Goal: Information Seeking & Learning: Find specific fact

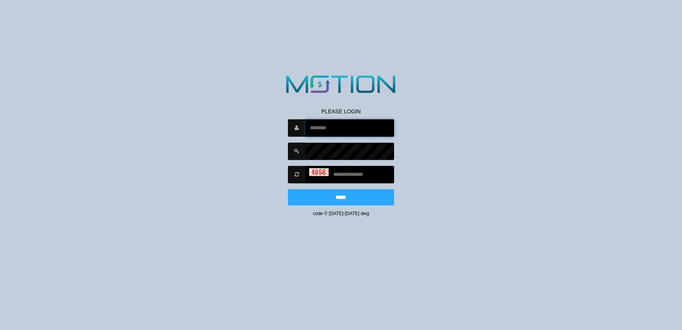
click at [325, 129] on input "text" at bounding box center [350, 127] width 88 height 17
type input "*********"
click at [344, 173] on input "text" at bounding box center [350, 174] width 88 height 17
type input "****"
click at [288, 189] on input "*****" at bounding box center [341, 197] width 106 height 16
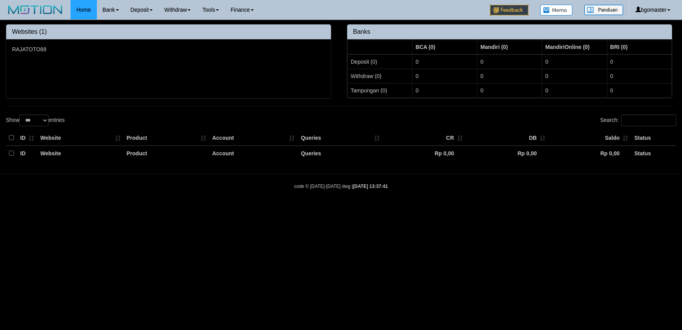
select select "***"
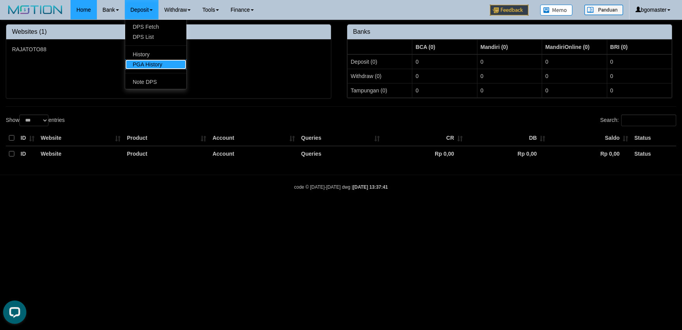
click at [145, 67] on link "PGA History" at bounding box center [155, 64] width 61 height 10
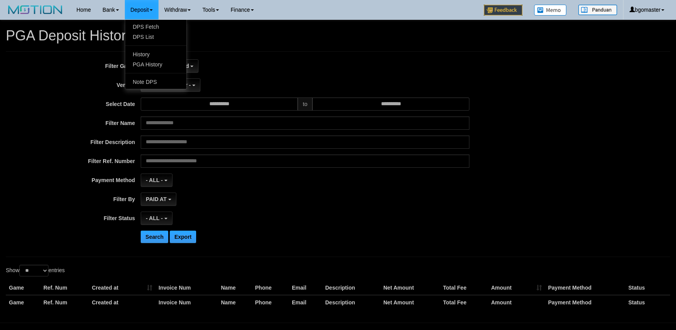
select select
select select "**"
drag, startPoint x: 286, startPoint y: 73, endPoint x: 246, endPoint y: 71, distance: 39.6
click at [285, 73] on div "**********" at bounding box center [281, 153] width 563 height 189
click at [184, 71] on button "No item selected" at bounding box center [170, 65] width 58 height 13
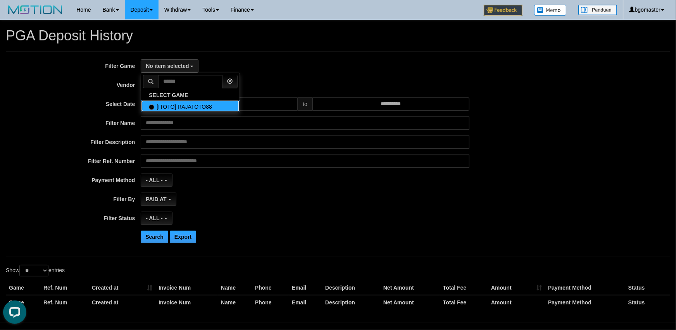
click at [181, 102] on label "[ITOTO] RAJATOTO88" at bounding box center [190, 106] width 98 height 12
select select "****"
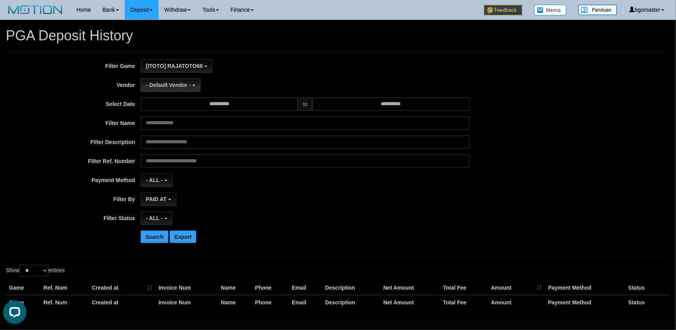
click at [183, 86] on span "- Default Vendor -" at bounding box center [168, 85] width 45 height 6
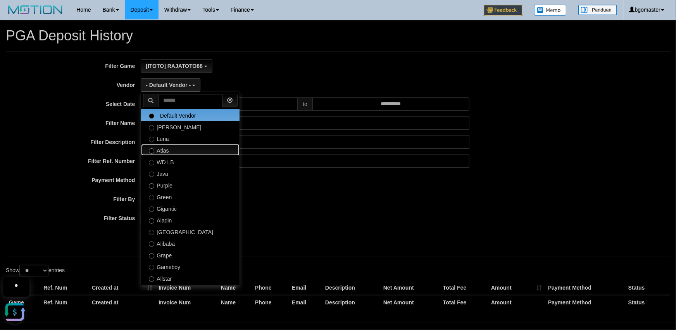
drag, startPoint x: 173, startPoint y: 148, endPoint x: 164, endPoint y: 219, distance: 71.1
click at [179, 225] on ul "- Default Vendor - Lucy Luna Atlas WD LB Java Purple Green Gigantic Aladin Duba…" at bounding box center [190, 189] width 99 height 194
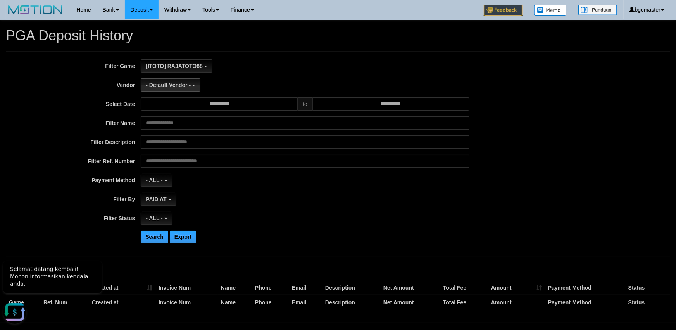
click at [176, 83] on span "- Default Vendor -" at bounding box center [168, 85] width 45 height 6
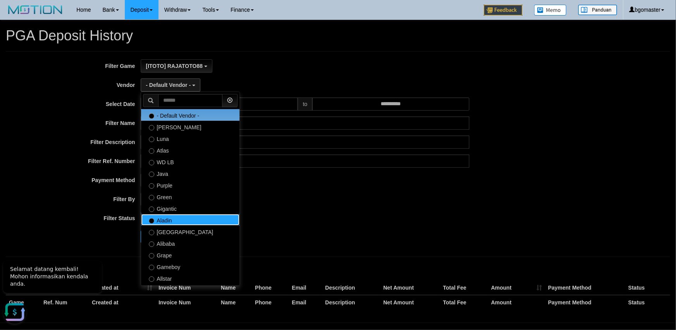
click at [164, 221] on label "Aladin" at bounding box center [190, 220] width 98 height 12
select select "**********"
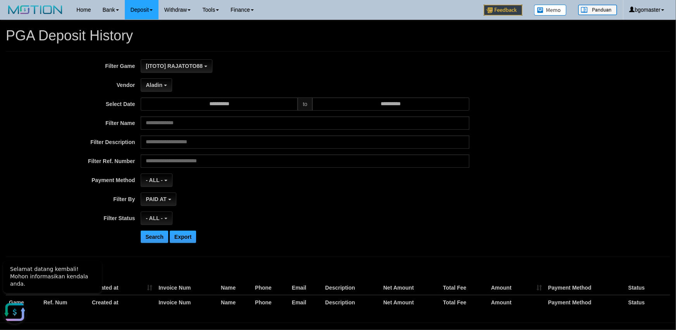
click at [476, 209] on div "**********" at bounding box center [281, 153] width 563 height 189
click at [227, 90] on div "Aladin - Default Vendor - Lucy Luna Atlas WD LB Java Purple Green Gigantic Alad…" at bounding box center [305, 84] width 329 height 13
click at [224, 102] on input "**********" at bounding box center [219, 103] width 157 height 13
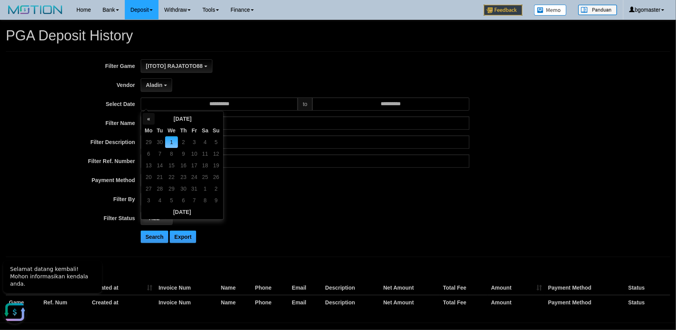
click at [148, 116] on th "«" at bounding box center [149, 119] width 12 height 12
click at [150, 187] on td "22" at bounding box center [149, 189] width 12 height 12
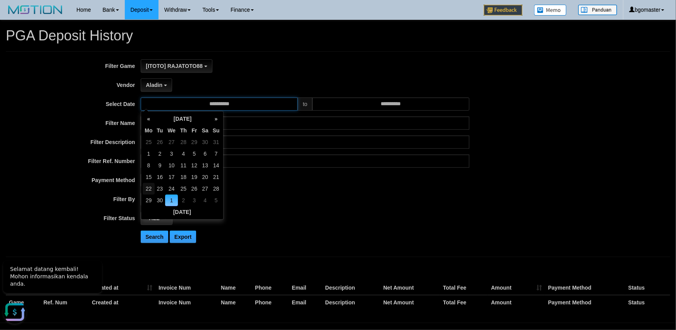
type input "**********"
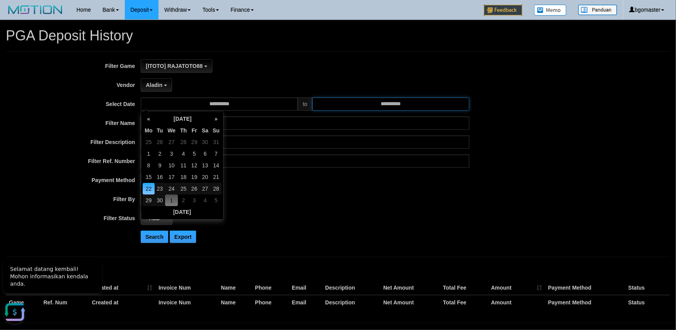
click at [398, 103] on input "**********" at bounding box center [390, 103] width 157 height 13
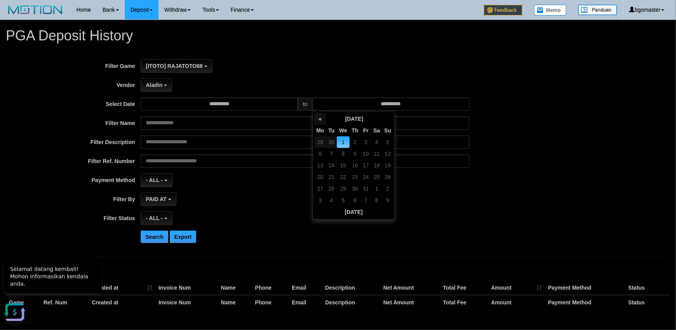
click at [320, 117] on th "«" at bounding box center [320, 119] width 12 height 12
click at [390, 190] on td "28" at bounding box center [387, 189] width 11 height 12
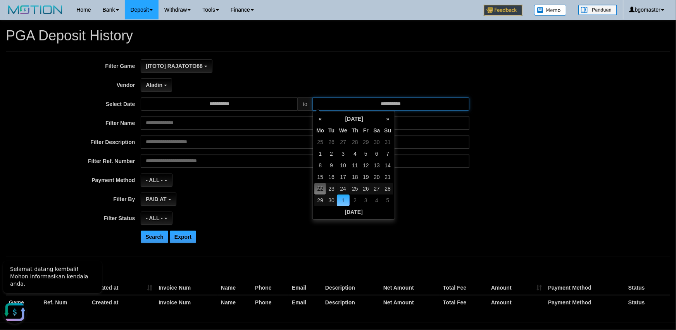
type input "**********"
click at [465, 196] on div "PAID AT PAID AT CREATED AT" at bounding box center [305, 198] width 329 height 13
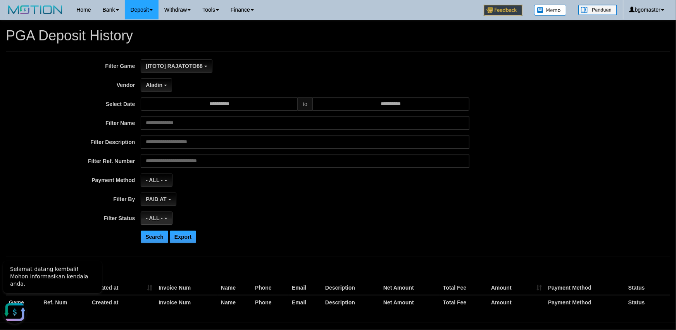
click at [165, 220] on button "- ALL -" at bounding box center [156, 217] width 31 height 13
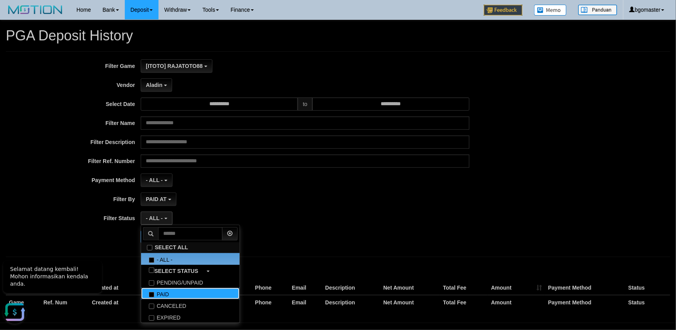
click at [164, 291] on label "PAID" at bounding box center [190, 293] width 98 height 12
select select "*"
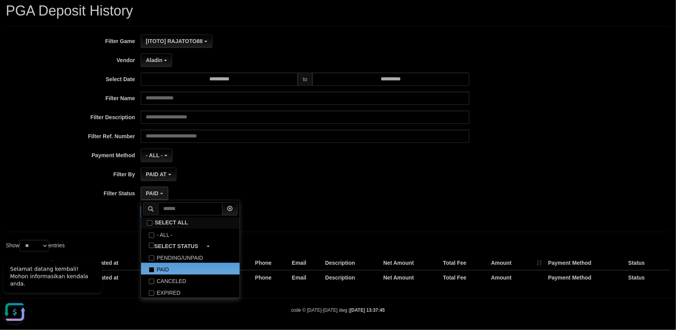
scroll to position [27, 0]
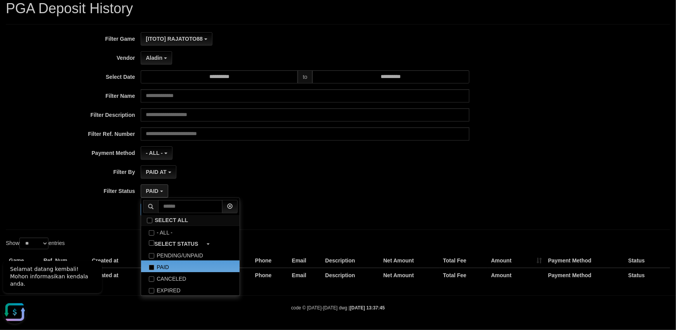
click at [352, 206] on div "Search Export" at bounding box center [352, 209] width 423 height 12
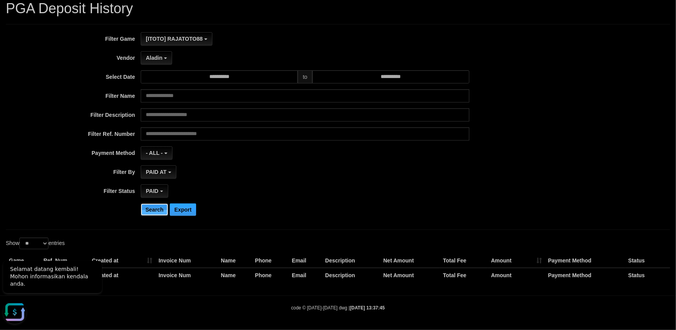
click at [152, 211] on button "Search" at bounding box center [155, 209] width 28 height 12
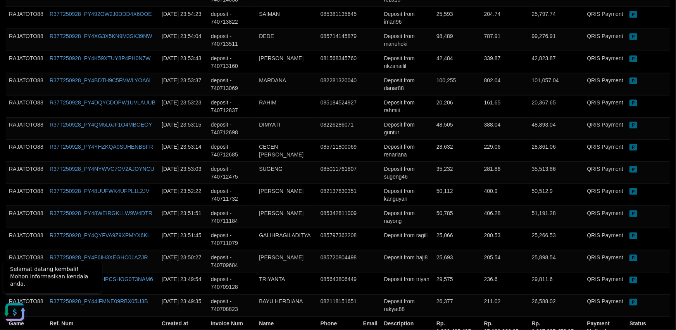
scroll to position [608, 0]
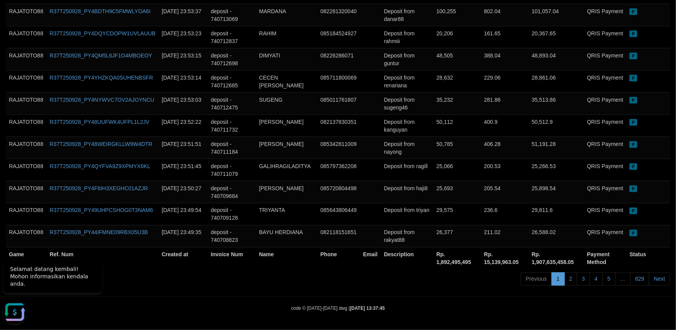
click at [452, 275] on div "Previous 1 2 3 4 5 … 829 Next" at bounding box center [479, 279] width 383 height 17
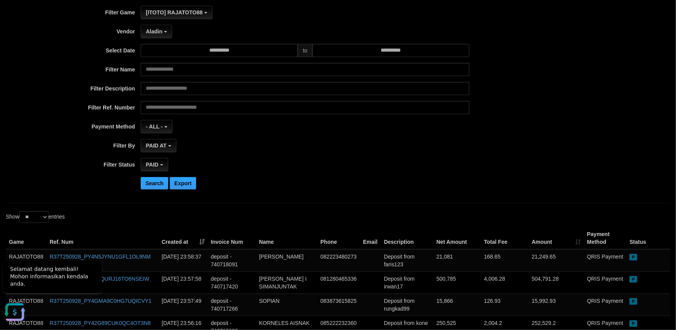
scroll to position [0, 0]
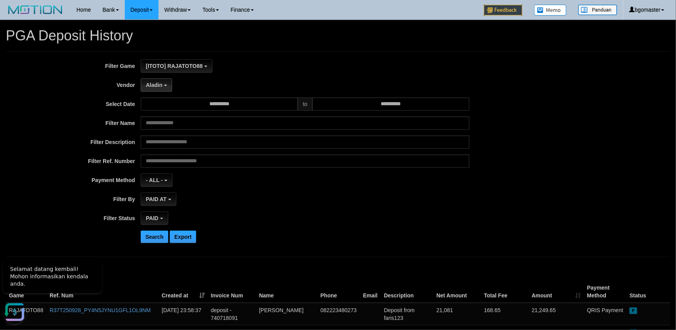
click at [161, 85] on span "Aladin" at bounding box center [154, 85] width 17 height 6
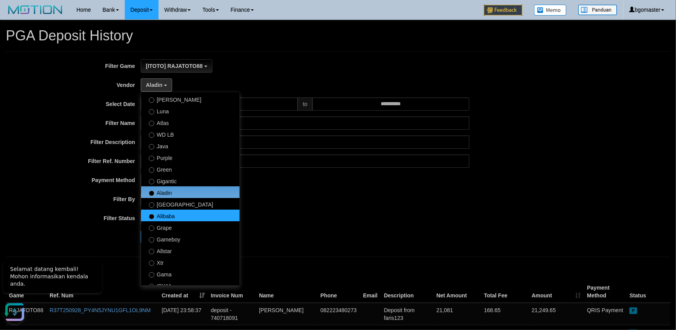
scroll to position [36, 0]
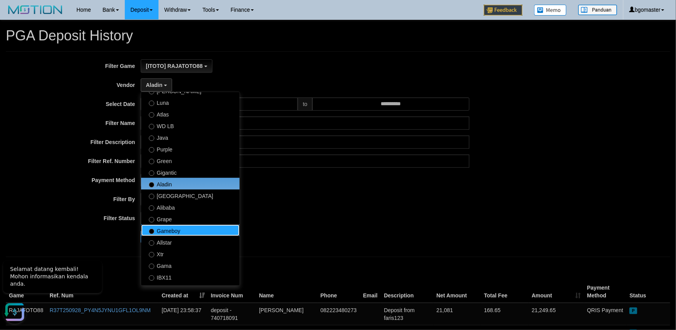
click at [184, 229] on label "Gameboy" at bounding box center [190, 230] width 98 height 12
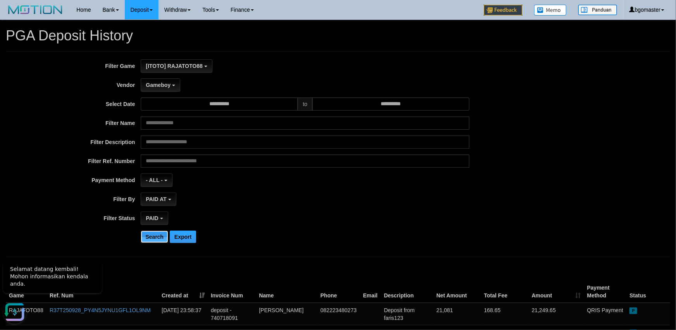
click at [155, 239] on button "Search" at bounding box center [155, 236] width 28 height 12
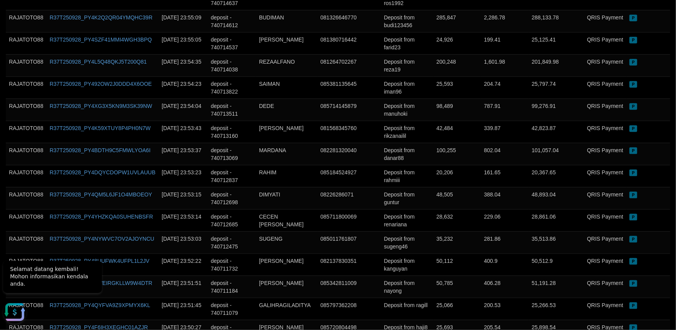
scroll to position [608, 0]
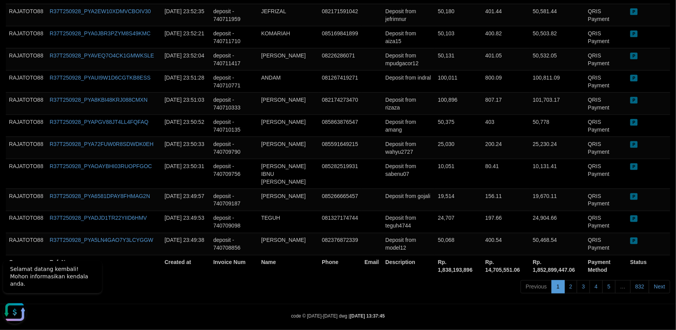
click at [286, 266] on th "Name" at bounding box center [288, 266] width 61 height 22
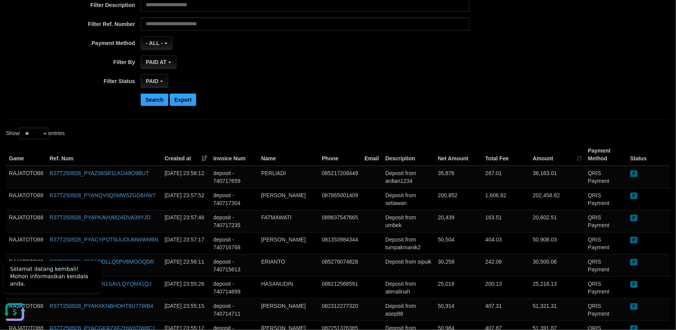
scroll to position [0, 0]
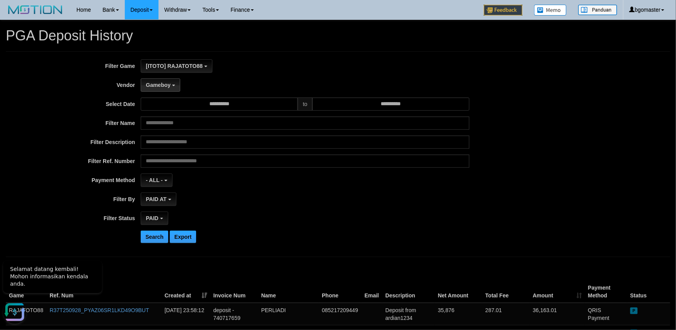
click at [162, 85] on span "Gameboy" at bounding box center [158, 85] width 25 height 6
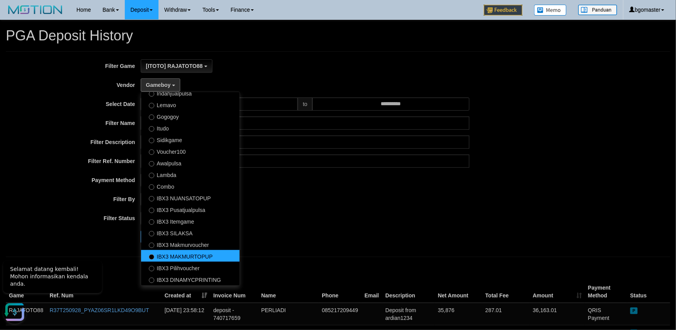
scroll to position [254, 0]
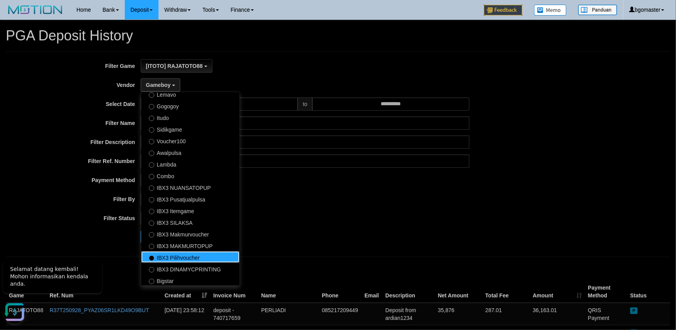
click at [194, 258] on label "IBX3 Pilihvoucher" at bounding box center [190, 257] width 98 height 12
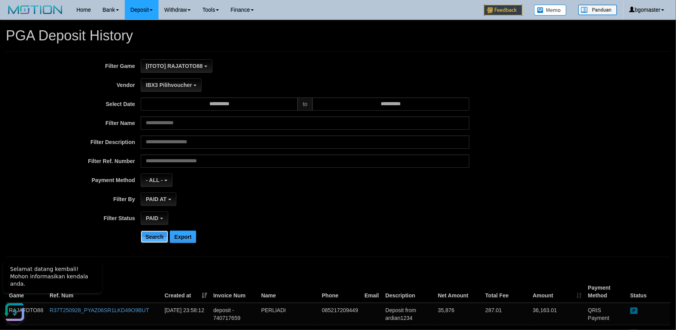
click at [151, 234] on button "Search" at bounding box center [155, 236] width 28 height 12
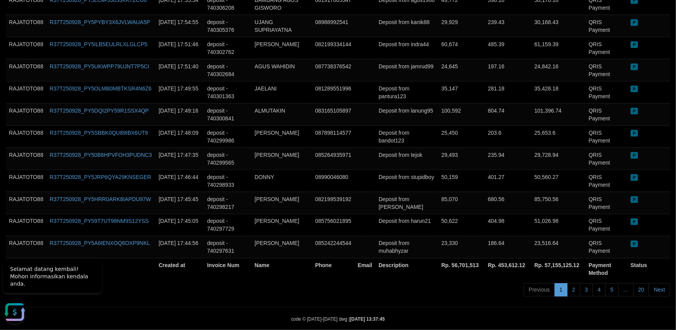
scroll to position [608, 0]
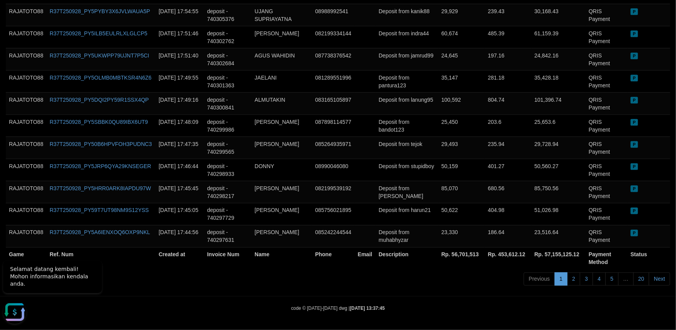
click at [418, 266] on th "Description" at bounding box center [407, 258] width 63 height 22
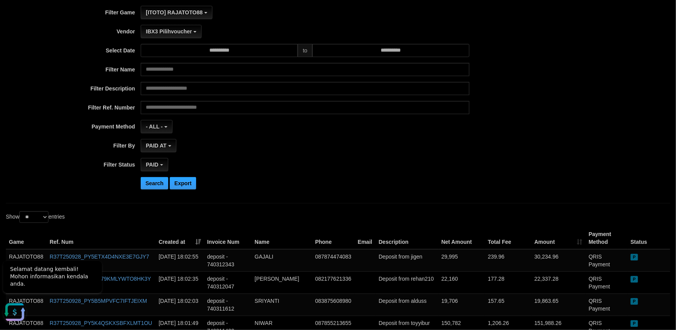
scroll to position [0, 0]
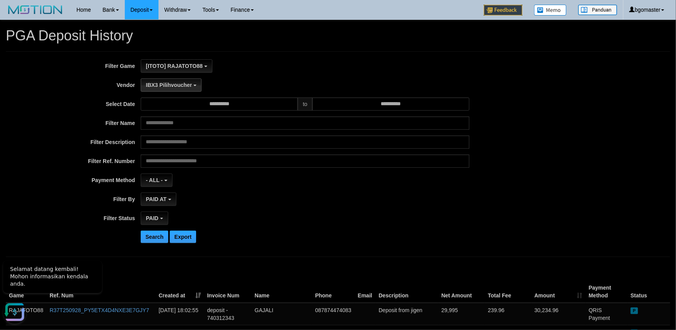
click at [187, 82] on span "IBX3 Pilihvoucher" at bounding box center [169, 85] width 46 height 6
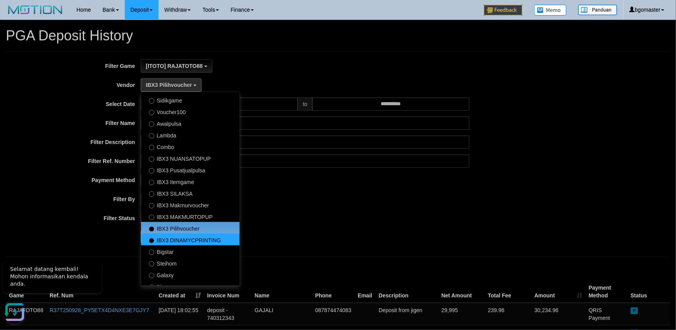
scroll to position [289, 0]
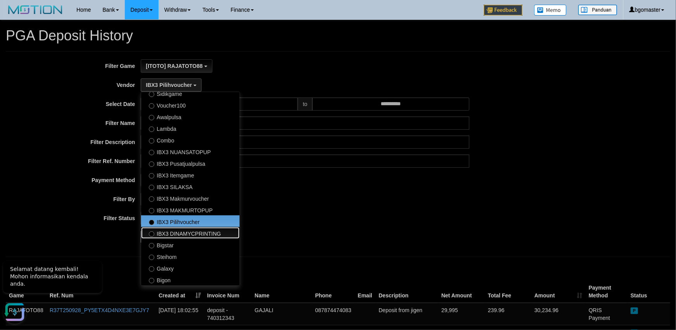
click at [192, 230] on label "IBX3 DINAMYCPRINTING" at bounding box center [190, 233] width 98 height 12
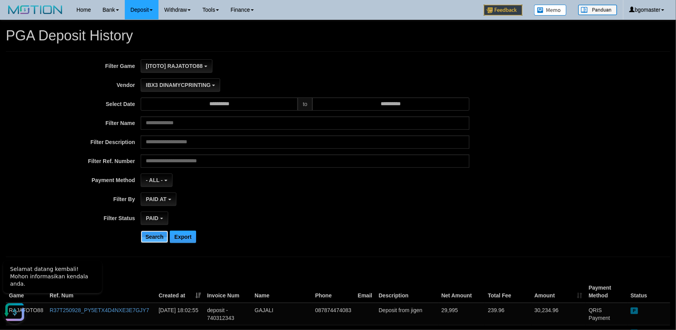
click at [158, 240] on button "Search" at bounding box center [155, 236] width 28 height 12
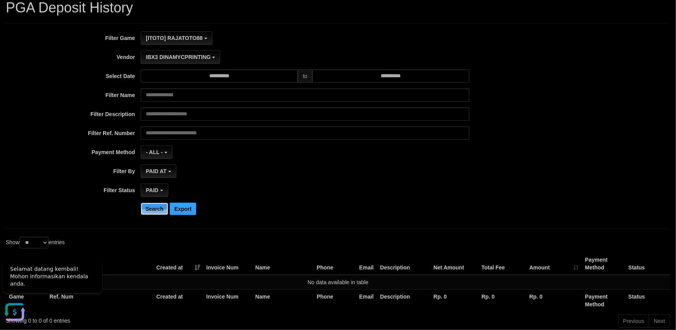
scroll to position [43, 0]
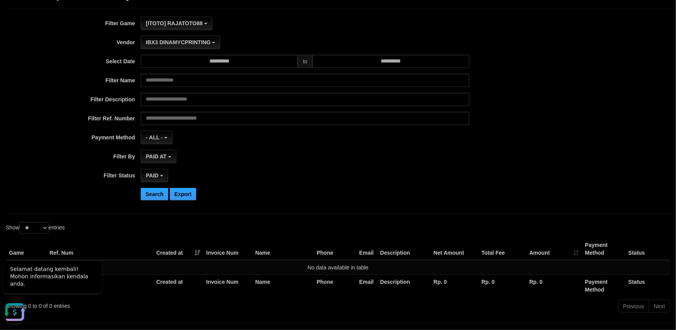
click at [419, 164] on div "**********" at bounding box center [281, 111] width 563 height 189
click at [195, 44] on span "IBX3 DINAMYCPRINTING" at bounding box center [178, 42] width 65 height 6
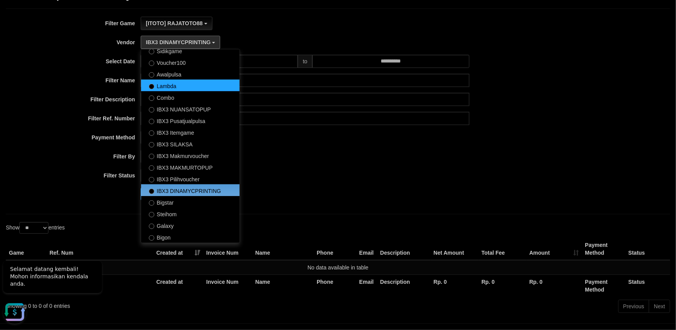
scroll to position [289, 0]
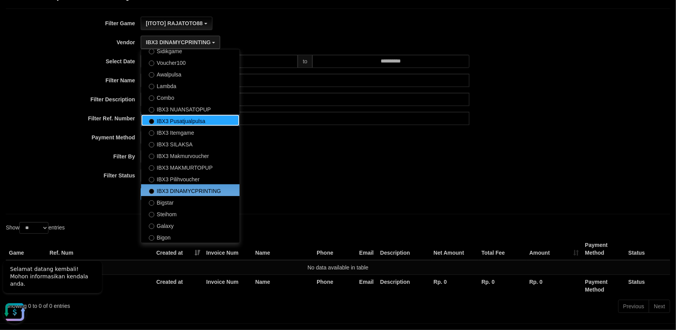
click at [205, 123] on label "IBX3 Pusatjualpulsa" at bounding box center [190, 120] width 98 height 12
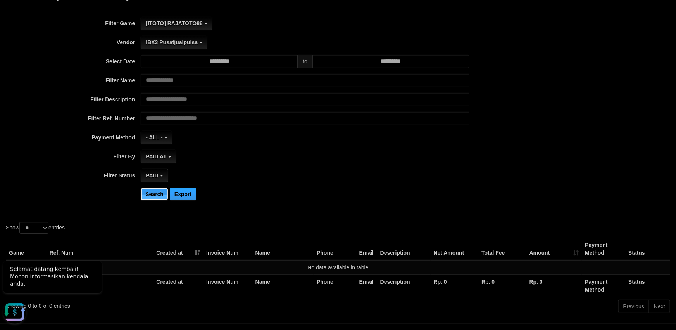
click at [149, 197] on button "Search" at bounding box center [155, 194] width 28 height 12
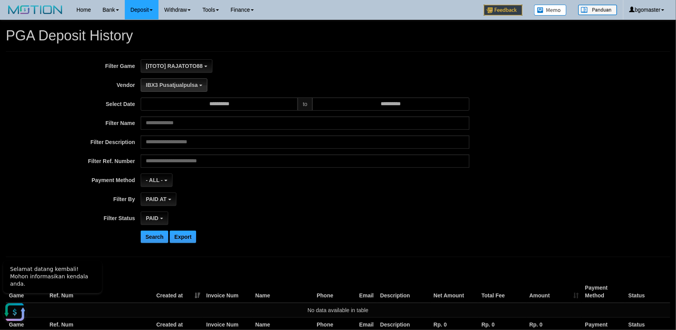
click at [205, 88] on button "IBX3 Pusatjualpulsa" at bounding box center [174, 84] width 67 height 13
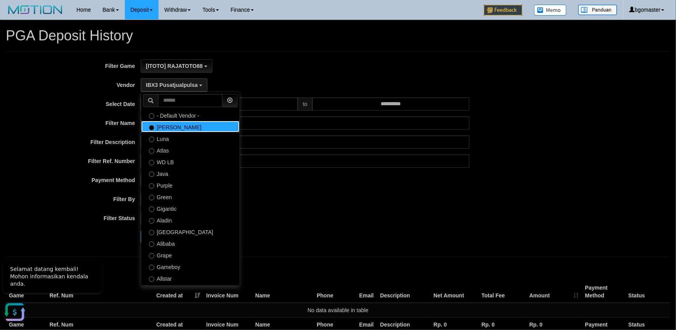
click at [184, 127] on label "Lucy" at bounding box center [190, 127] width 98 height 12
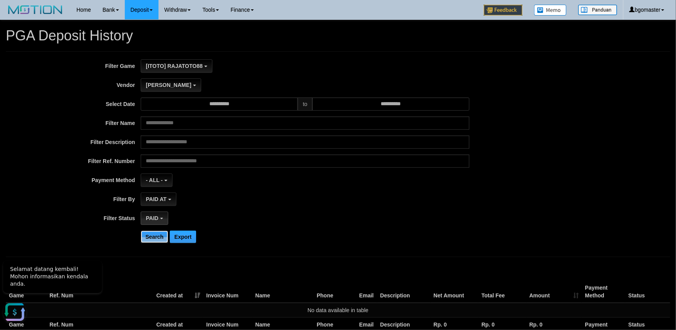
drag, startPoint x: 155, startPoint y: 233, endPoint x: 166, endPoint y: 215, distance: 20.3
click at [158, 229] on div "**********" at bounding box center [281, 153] width 563 height 189
click at [159, 235] on button "Search" at bounding box center [155, 236] width 28 height 12
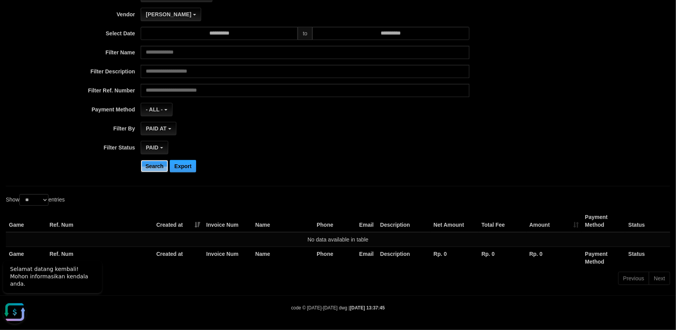
scroll to position [28, 0]
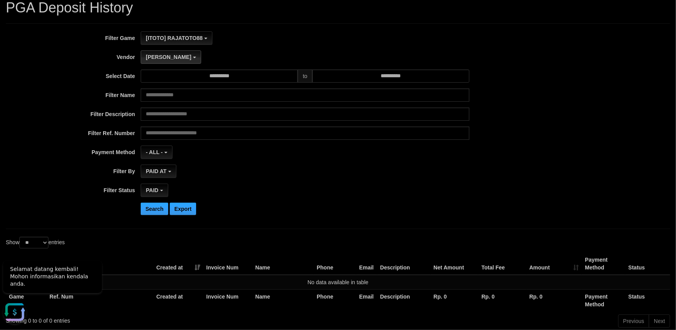
click at [158, 57] on span "Lucy" at bounding box center [168, 57] width 45 height 6
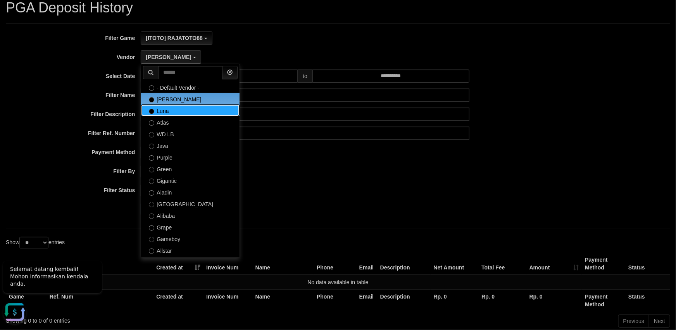
click at [169, 110] on label "Luna" at bounding box center [190, 110] width 98 height 12
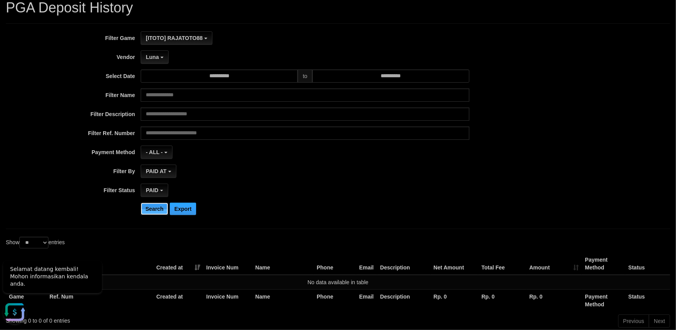
click at [151, 206] on button "Search" at bounding box center [155, 208] width 28 height 12
click at [159, 54] on span "Luna" at bounding box center [152, 57] width 13 height 6
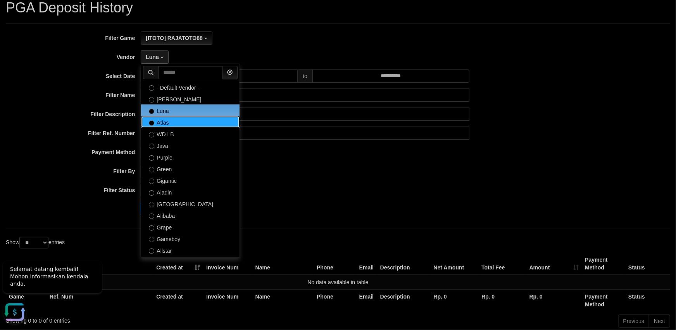
click at [166, 120] on label "Atlas" at bounding box center [190, 122] width 98 height 12
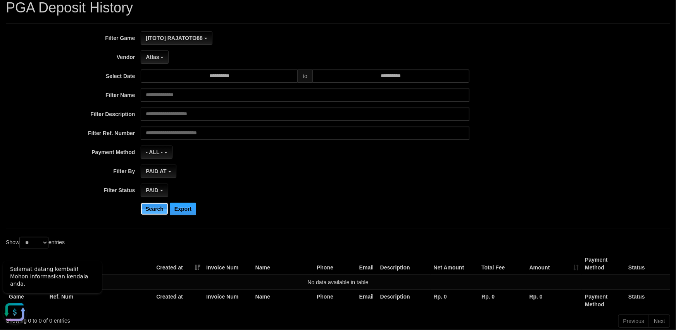
click at [154, 210] on button "Search" at bounding box center [155, 208] width 28 height 12
click at [164, 58] on button "Atlas" at bounding box center [155, 56] width 28 height 13
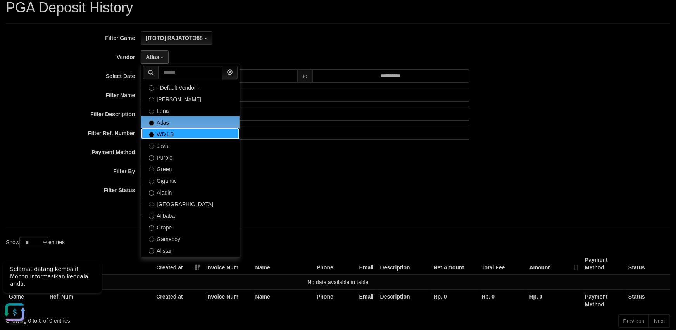
click at [169, 132] on label "WD LB" at bounding box center [190, 134] width 98 height 12
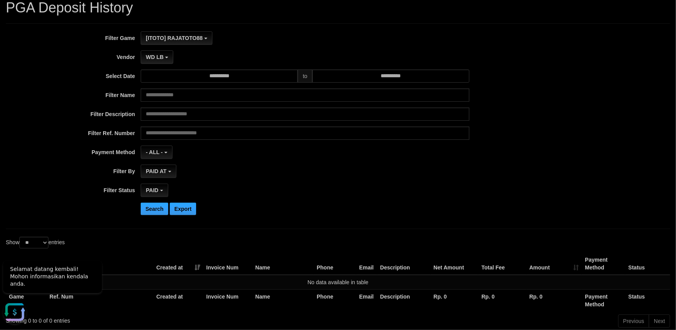
scroll to position [71, 0]
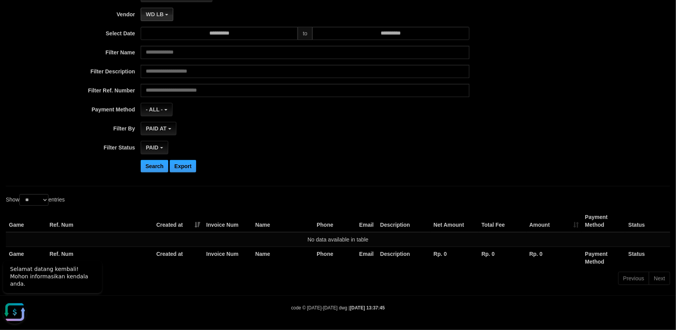
drag, startPoint x: 155, startPoint y: 14, endPoint x: 190, endPoint y: 71, distance: 66.2
click at [155, 15] on span "WD LB" at bounding box center [155, 14] width 18 height 6
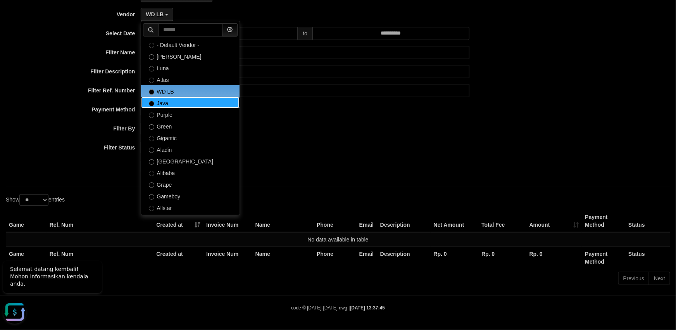
click at [179, 104] on label "Java" at bounding box center [190, 103] width 98 height 12
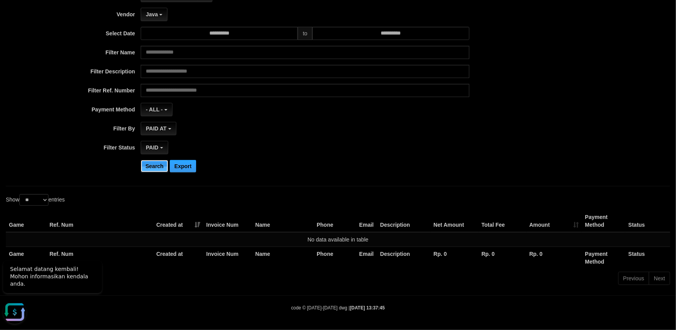
click at [154, 162] on button "Search" at bounding box center [155, 166] width 28 height 12
click at [165, 15] on button "Java" at bounding box center [154, 14] width 27 height 13
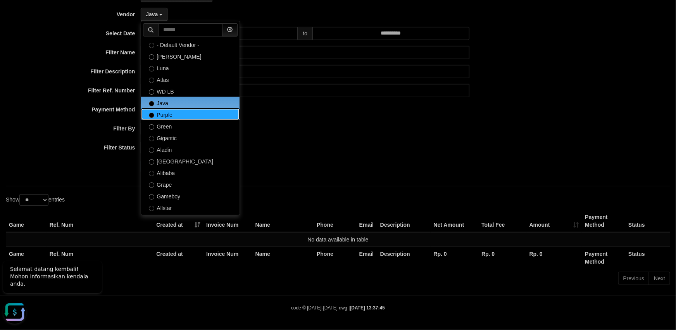
click at [170, 116] on label "Purple" at bounding box center [190, 114] width 98 height 12
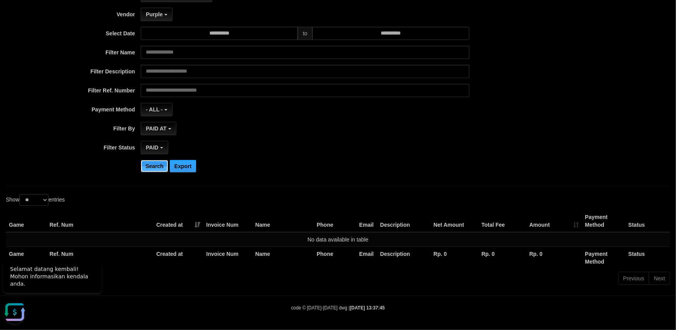
click at [152, 166] on button "Search" at bounding box center [155, 166] width 28 height 12
click at [166, 14] on b "button" at bounding box center [165, 15] width 3 height 2
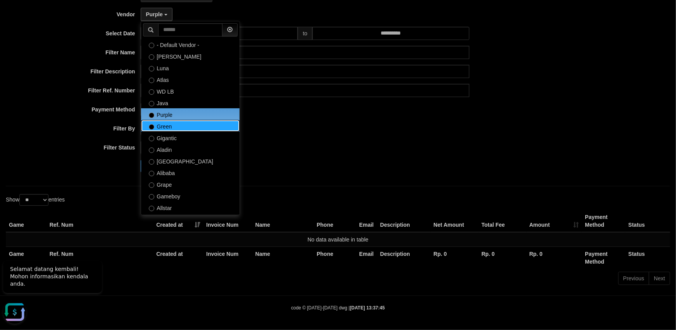
click at [170, 130] on label "Green" at bounding box center [190, 126] width 98 height 12
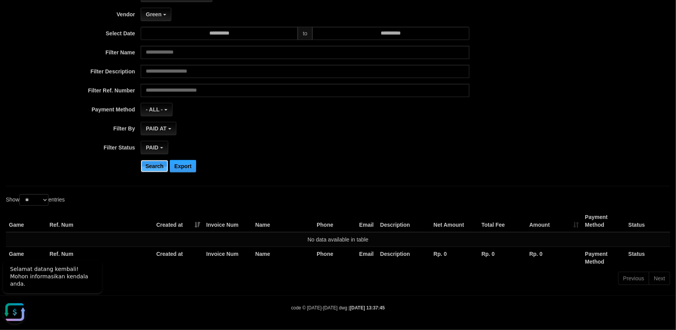
click at [152, 161] on button "Search" at bounding box center [155, 166] width 28 height 12
click at [168, 17] on button "Green" at bounding box center [156, 14] width 30 height 13
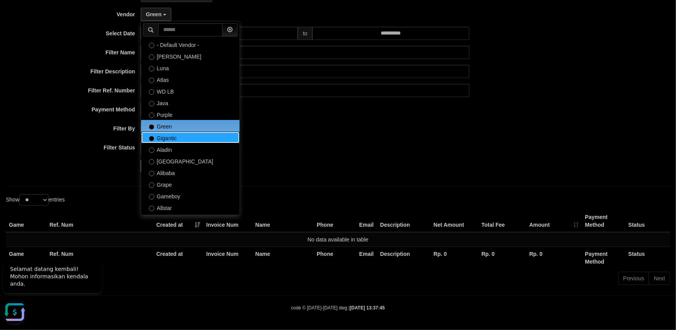
click at [174, 141] on label "Gigantic" at bounding box center [190, 137] width 98 height 12
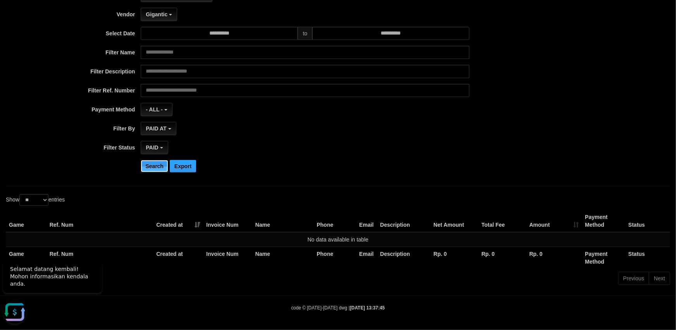
click at [153, 160] on button "Search" at bounding box center [155, 166] width 28 height 12
click at [171, 15] on b "button" at bounding box center [170, 15] width 3 height 2
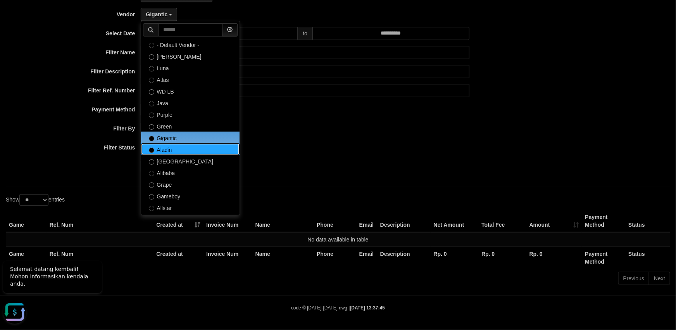
click at [178, 150] on label "Aladin" at bounding box center [190, 149] width 98 height 12
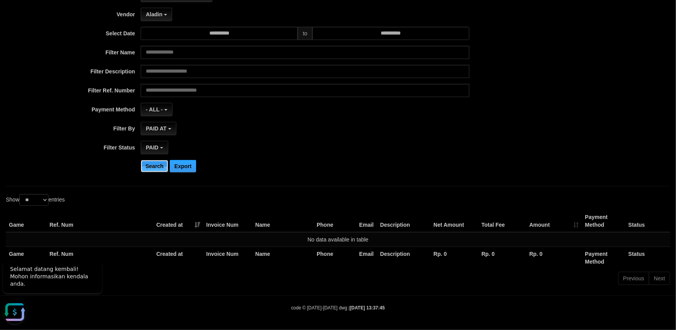
drag, startPoint x: 160, startPoint y: 169, endPoint x: 215, endPoint y: 76, distance: 108.5
click at [160, 169] on button "Search" at bounding box center [155, 166] width 28 height 12
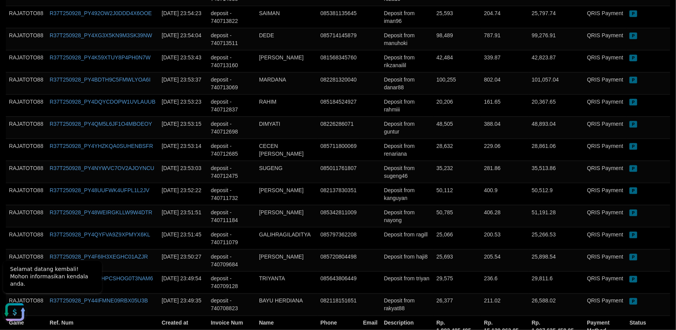
scroll to position [608, 0]
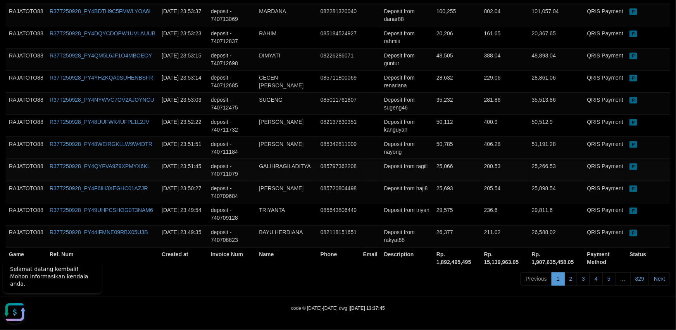
click at [268, 177] on td "GALIHRAGILADITYA" at bounding box center [286, 170] width 61 height 22
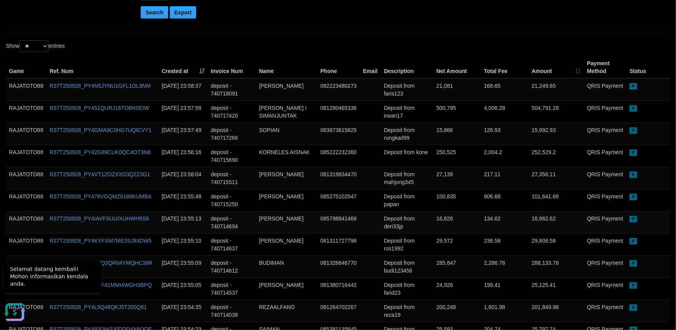
scroll to position [54, 0]
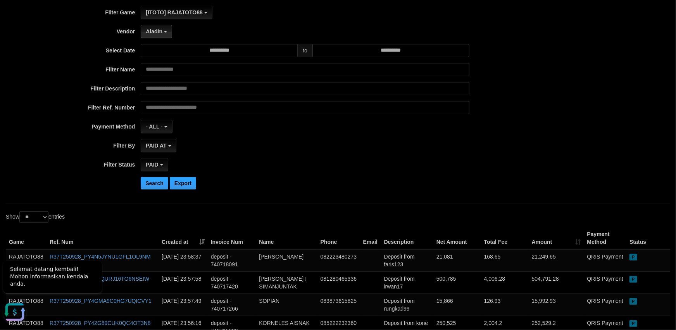
click at [164, 33] on button "Aladin" at bounding box center [156, 31] width 31 height 13
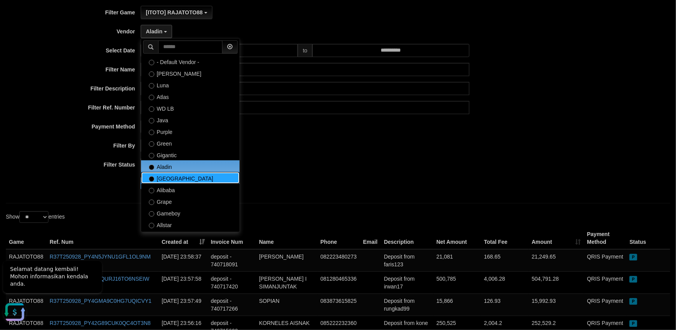
click at [168, 174] on label "Dubai" at bounding box center [190, 178] width 98 height 12
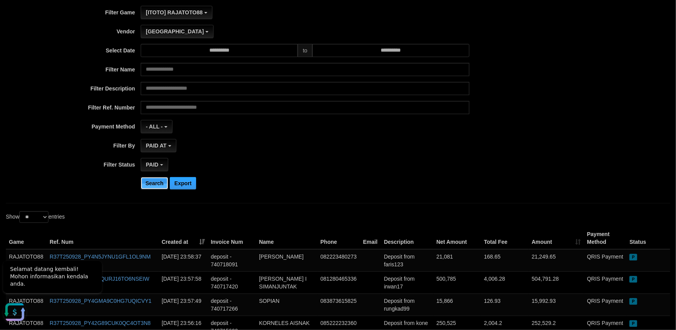
click at [155, 181] on button "Search" at bounding box center [155, 183] width 28 height 12
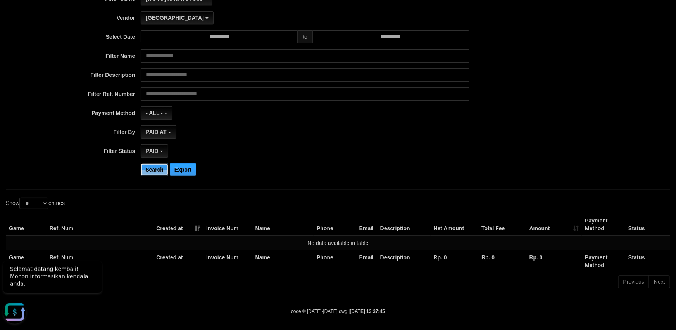
scroll to position [71, 0]
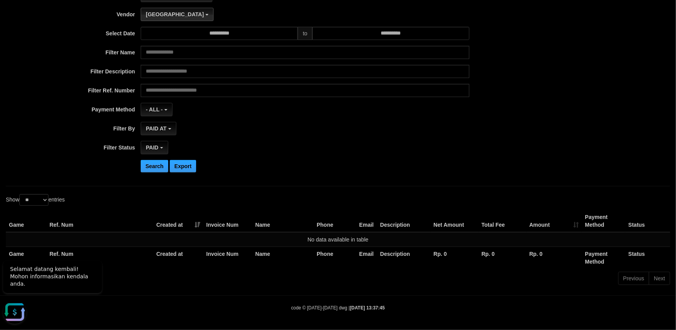
click at [165, 12] on button "Dubai" at bounding box center [177, 14] width 73 height 13
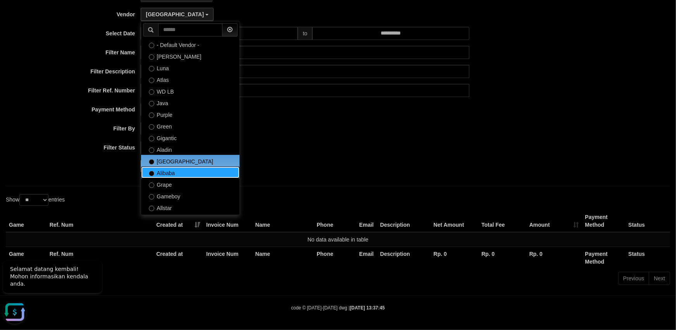
click at [166, 171] on label "Alibaba" at bounding box center [190, 172] width 98 height 12
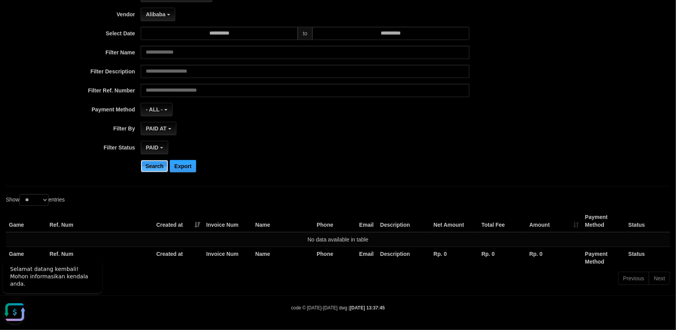
click at [153, 169] on button "Search" at bounding box center [155, 166] width 28 height 12
click at [167, 13] on button "Alibaba" at bounding box center [158, 14] width 34 height 13
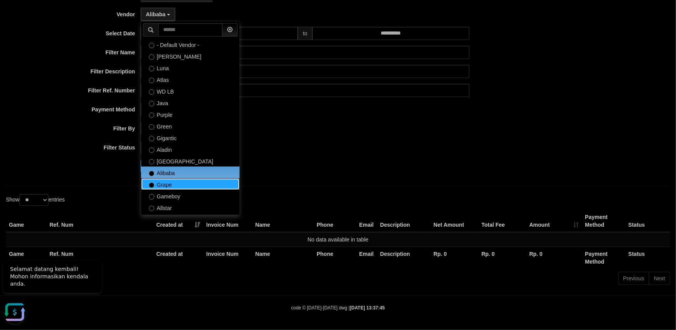
click at [165, 183] on label "Grape" at bounding box center [190, 184] width 98 height 12
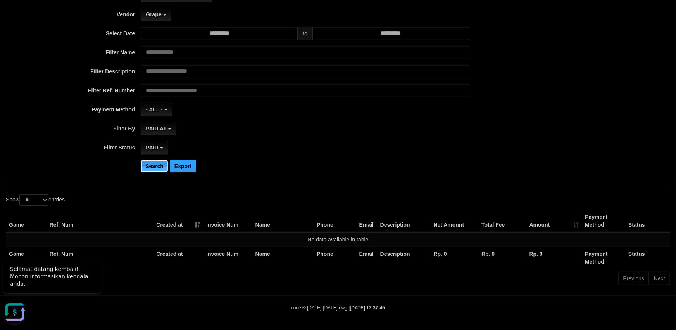
click at [159, 170] on button "Search" at bounding box center [155, 166] width 28 height 12
click at [166, 16] on button "Grape" at bounding box center [156, 14] width 30 height 13
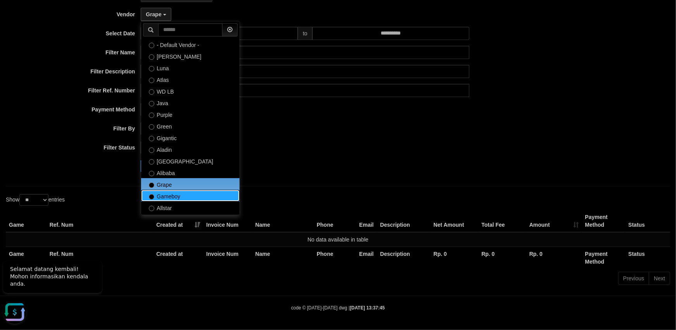
click at [171, 195] on label "Gameboy" at bounding box center [190, 196] width 98 height 12
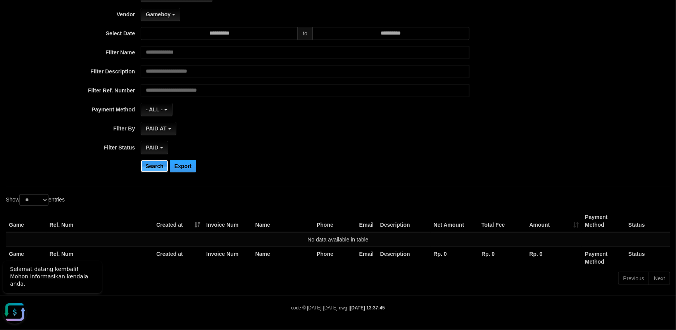
click at [160, 171] on button "Search" at bounding box center [155, 166] width 28 height 12
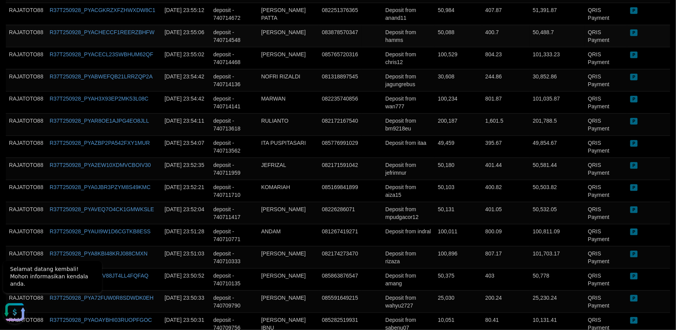
scroll to position [608, 0]
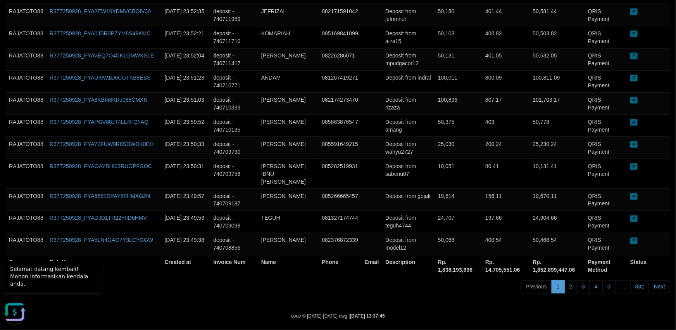
click at [305, 255] on th "Name" at bounding box center [288, 266] width 61 height 22
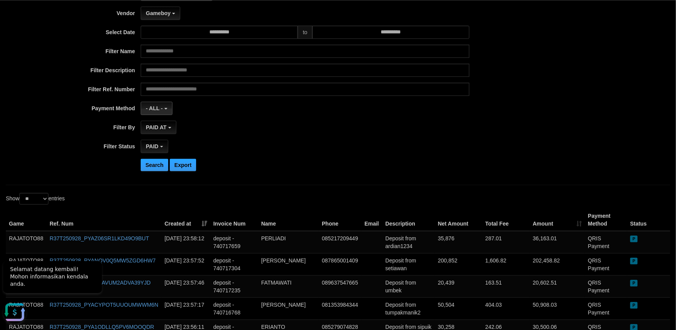
scroll to position [54, 0]
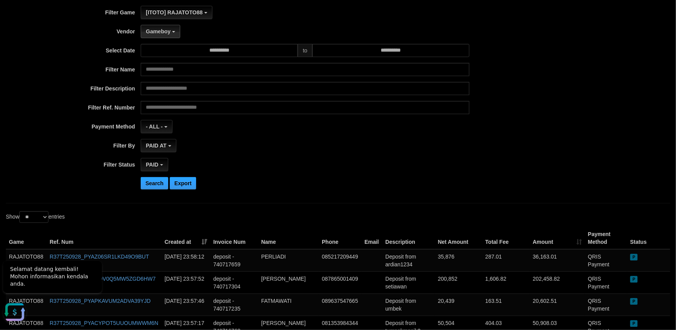
click at [167, 36] on button "Gameboy" at bounding box center [161, 31] width 40 height 13
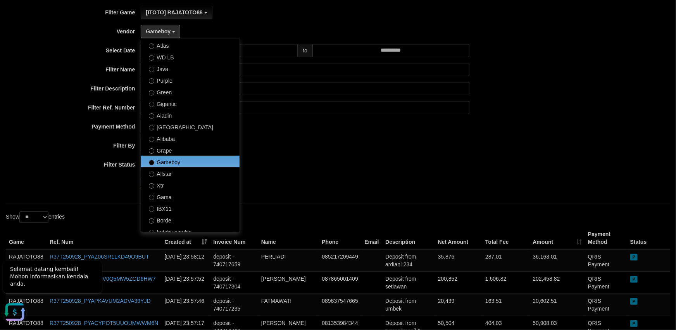
scroll to position [109, 0]
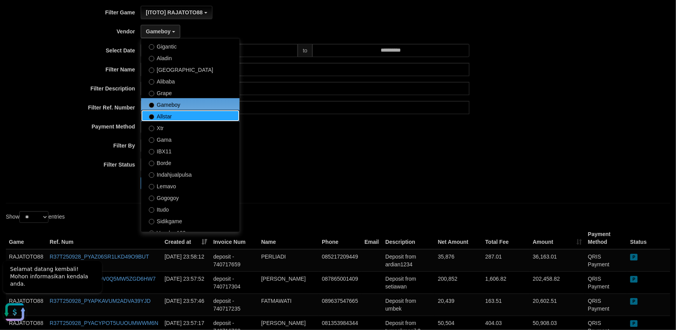
click at [170, 114] on label "Allstar" at bounding box center [190, 116] width 98 height 12
select select "**********"
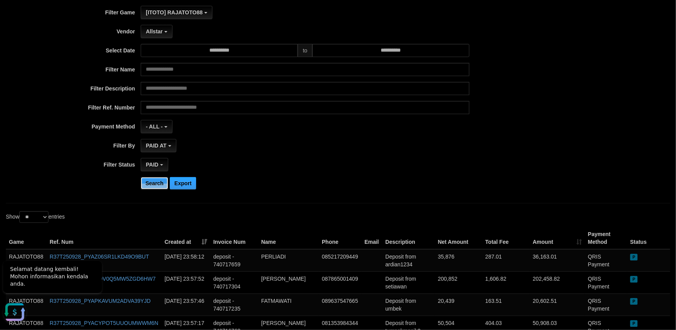
drag, startPoint x: 157, startPoint y: 180, endPoint x: 173, endPoint y: 86, distance: 95.2
click at [157, 178] on button "Search" at bounding box center [155, 183] width 28 height 12
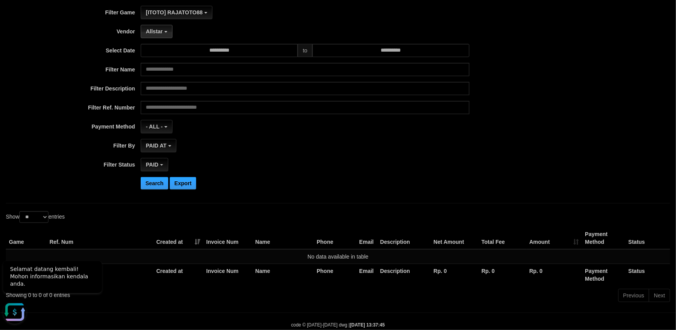
click at [163, 31] on button "Allstar" at bounding box center [156, 31] width 31 height 13
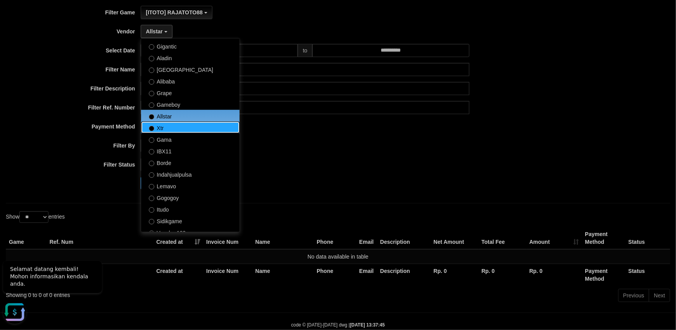
click at [170, 131] on label "Xtr" at bounding box center [190, 127] width 98 height 12
select select "**********"
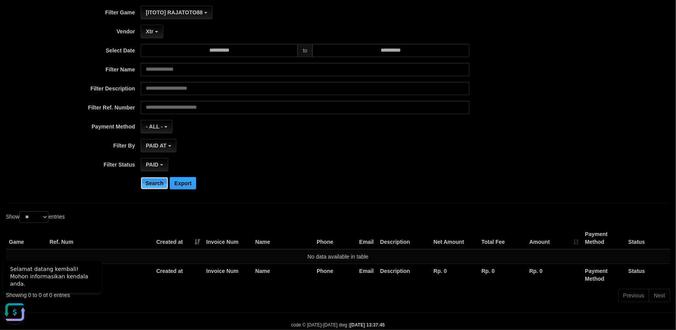
click at [152, 180] on button "Search" at bounding box center [155, 183] width 28 height 12
drag, startPoint x: 156, startPoint y: 31, endPoint x: 164, endPoint y: 42, distance: 14.4
click at [155, 33] on button "Xtr" at bounding box center [152, 31] width 22 height 13
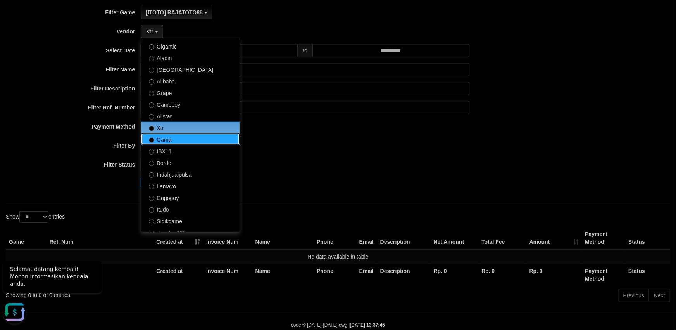
click at [164, 140] on label "Gama" at bounding box center [190, 139] width 98 height 12
select select "**********"
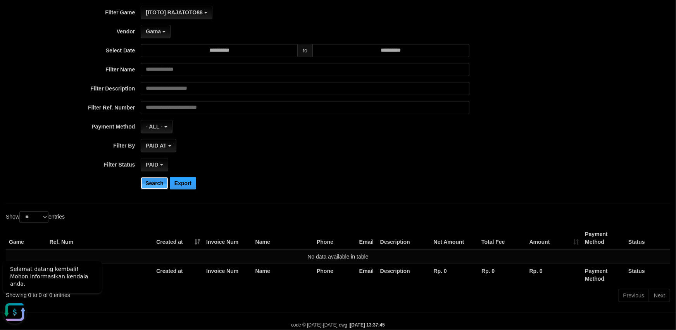
click at [154, 182] on button "Search" at bounding box center [155, 183] width 28 height 12
drag, startPoint x: 167, startPoint y: 31, endPoint x: 222, endPoint y: 126, distance: 108.9
click at [167, 32] on button "Gama" at bounding box center [156, 31] width 30 height 13
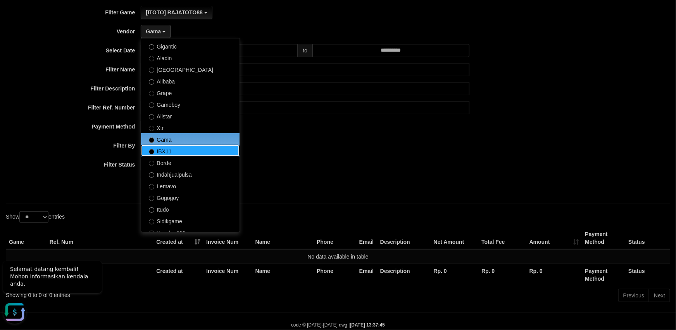
click at [171, 152] on label "IBX11" at bounding box center [190, 151] width 98 height 12
select select "**********"
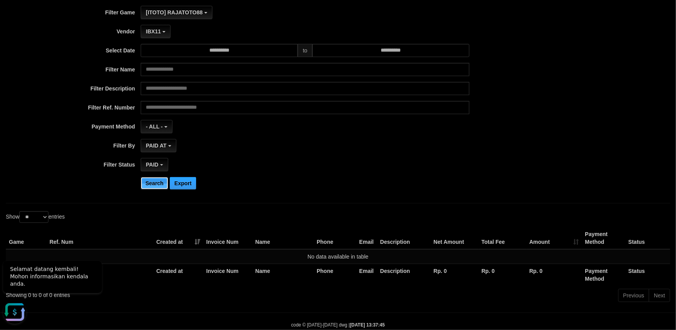
click at [161, 186] on button "Search" at bounding box center [155, 183] width 28 height 12
click at [166, 32] on button "IBX11" at bounding box center [156, 31] width 30 height 13
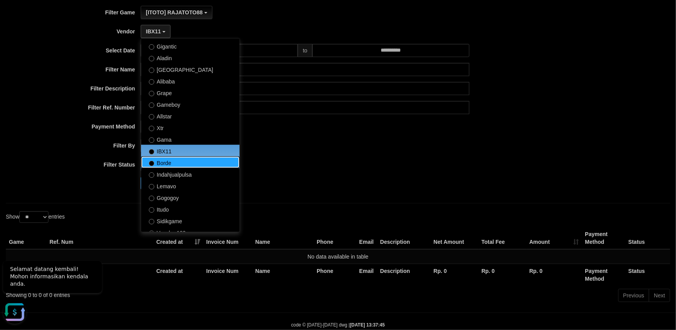
click at [171, 161] on label "Borde" at bounding box center [190, 162] width 98 height 12
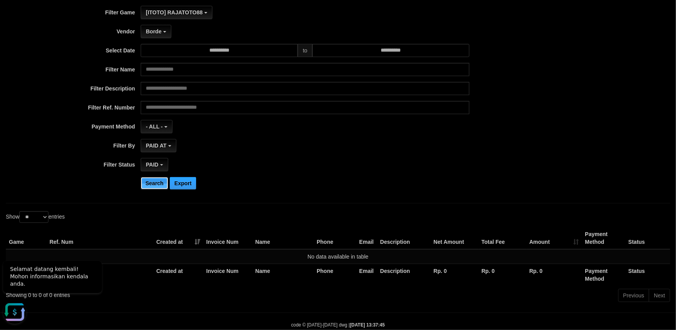
click at [155, 185] on button "Search" at bounding box center [155, 183] width 28 height 12
click at [164, 32] on button "Borde" at bounding box center [156, 31] width 30 height 13
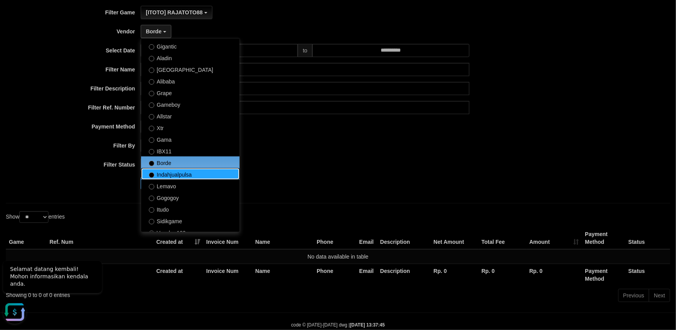
click at [159, 176] on label "Indahjualpulsa" at bounding box center [190, 174] width 98 height 12
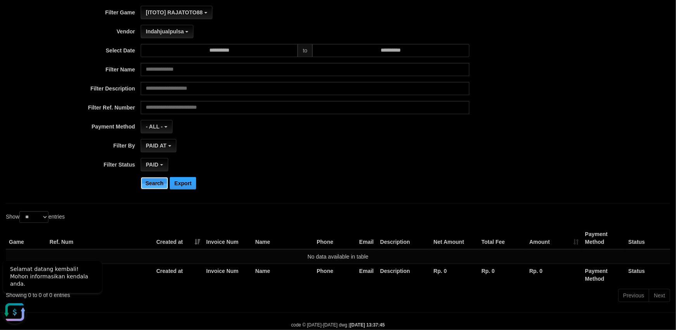
click at [152, 183] on button "Search" at bounding box center [155, 183] width 28 height 12
click at [182, 34] on button "Indahjualpulsa" at bounding box center [167, 31] width 53 height 13
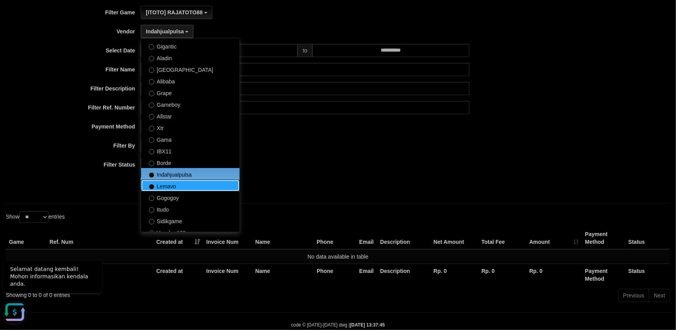
click at [161, 186] on label "Lemavo" at bounding box center [190, 186] width 98 height 12
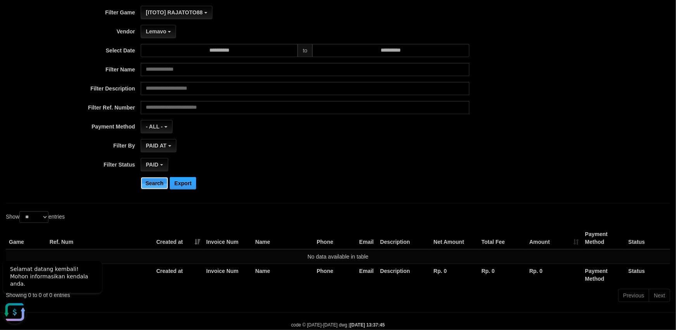
click at [162, 182] on button "Search" at bounding box center [155, 183] width 28 height 12
click at [174, 32] on button "Lemavo" at bounding box center [158, 31] width 35 height 13
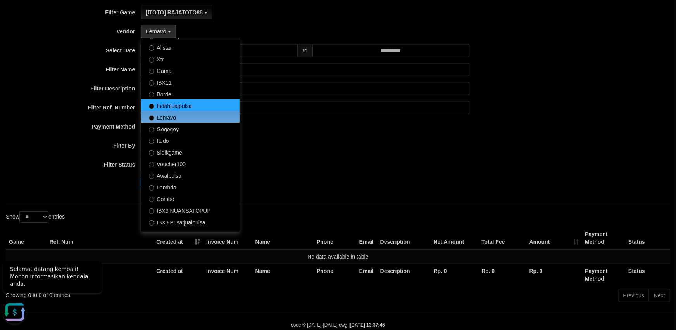
scroll to position [181, 0]
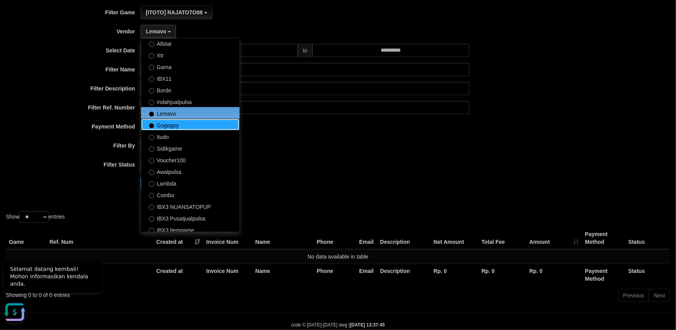
click at [175, 122] on label "Gogogoy" at bounding box center [190, 125] width 98 height 12
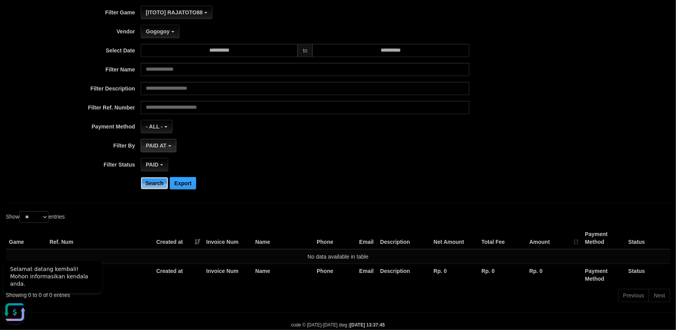
drag, startPoint x: 145, startPoint y: 185, endPoint x: 170, endPoint y: 143, distance: 49.1
click at [147, 185] on button "Search" at bounding box center [155, 183] width 28 height 12
click at [171, 32] on button "Gogogoy" at bounding box center [160, 31] width 38 height 13
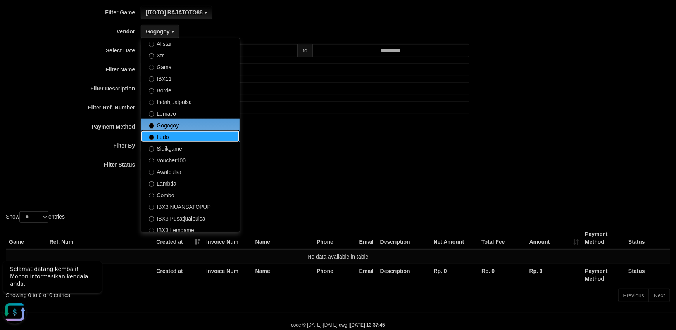
click at [183, 140] on label "Itudo" at bounding box center [190, 136] width 98 height 12
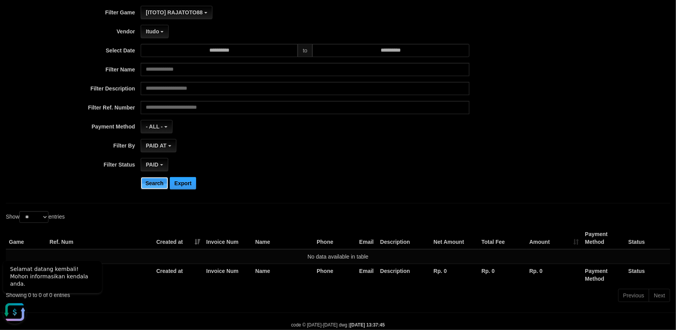
click at [152, 181] on button "Search" at bounding box center [155, 183] width 28 height 12
drag, startPoint x: 153, startPoint y: 34, endPoint x: 174, endPoint y: 119, distance: 87.7
click at [153, 35] on button "Itudo" at bounding box center [155, 31] width 28 height 13
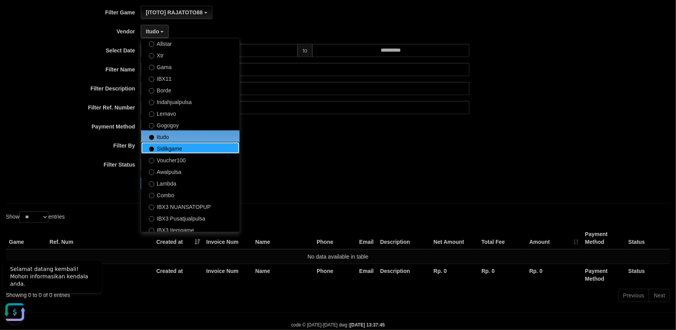
click at [160, 150] on label "Sidikgame" at bounding box center [190, 148] width 98 height 12
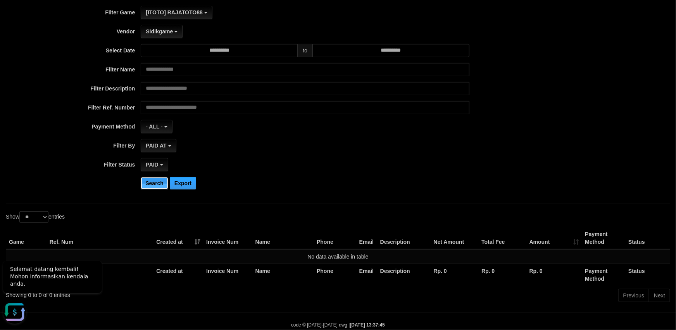
click at [156, 180] on button "Search" at bounding box center [155, 183] width 28 height 12
click at [173, 31] on span "Sidikgame" at bounding box center [159, 31] width 27 height 6
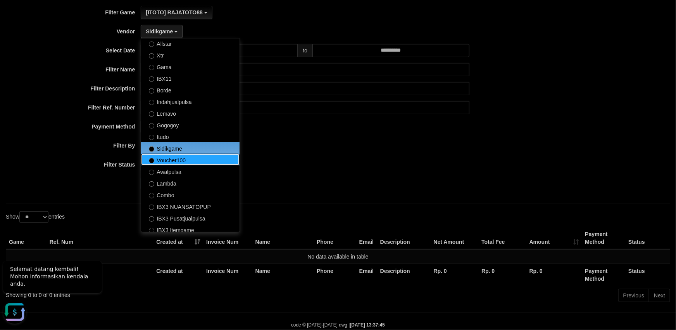
click at [181, 160] on label "Voucher100" at bounding box center [190, 160] width 98 height 12
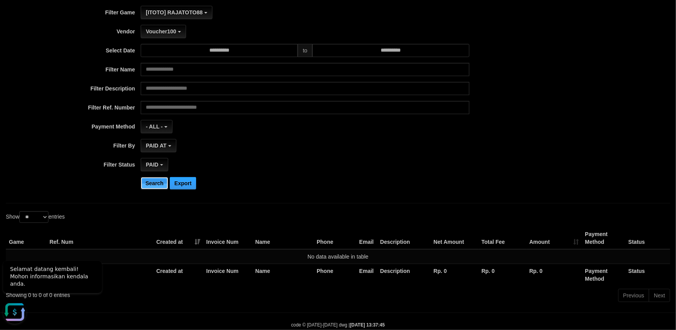
click at [161, 181] on button "Search" at bounding box center [155, 183] width 28 height 12
click at [179, 31] on b "button" at bounding box center [179, 32] width 3 height 2
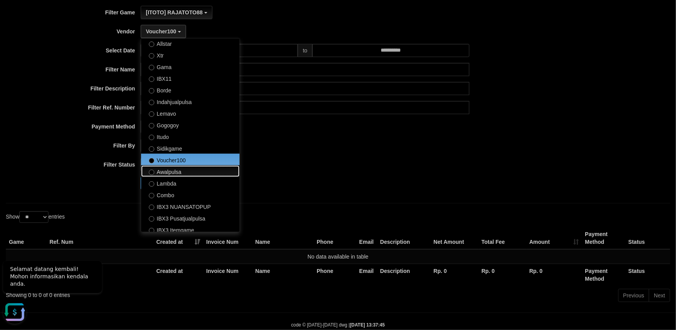
click at [179, 174] on label "Awalpulsa" at bounding box center [190, 171] width 98 height 12
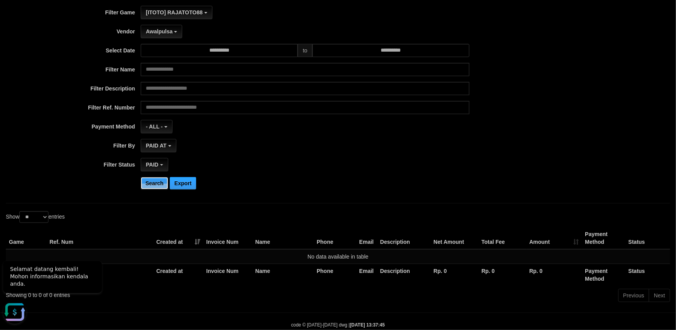
drag, startPoint x: 161, startPoint y: 185, endPoint x: 172, endPoint y: 171, distance: 17.4
click at [161, 185] on button "Search" at bounding box center [155, 183] width 28 height 12
click at [171, 32] on span "Awalpulsa" at bounding box center [159, 31] width 27 height 6
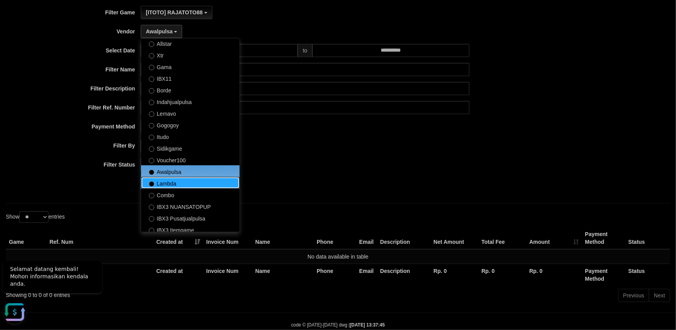
click at [174, 183] on label "Lambda" at bounding box center [190, 183] width 98 height 12
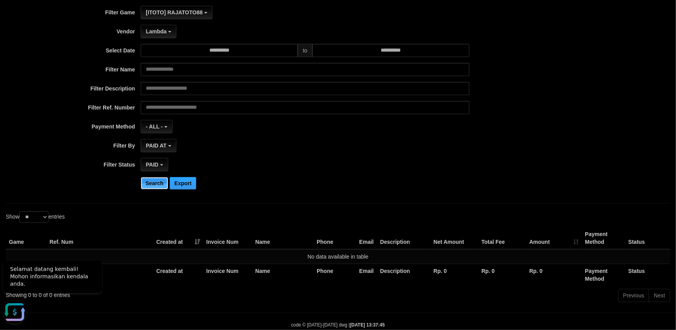
click at [160, 187] on button "Search" at bounding box center [155, 183] width 28 height 12
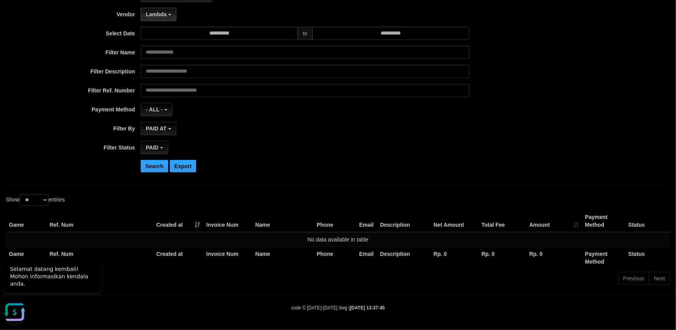
click at [167, 16] on span "Lambda" at bounding box center [156, 14] width 21 height 6
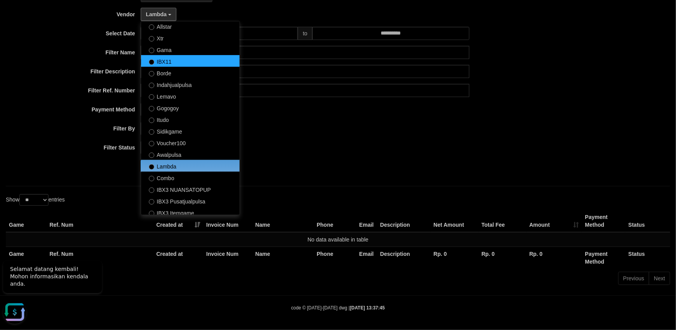
scroll to position [181, 0]
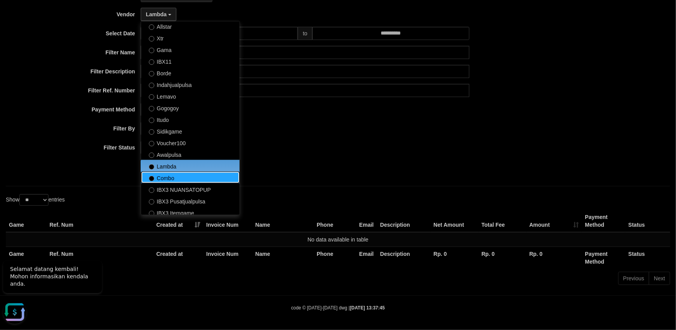
click at [174, 176] on label "Combo" at bounding box center [190, 177] width 98 height 12
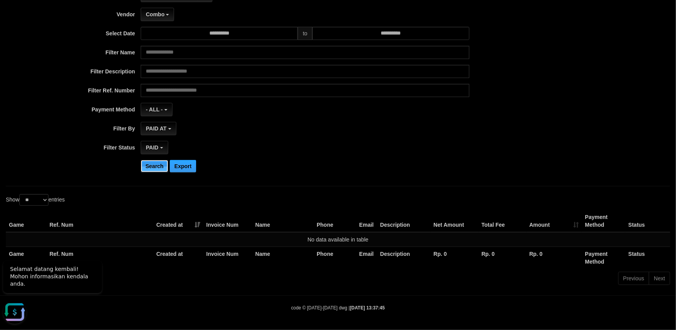
click at [163, 163] on button "Search" at bounding box center [155, 166] width 28 height 12
click at [167, 16] on button "Combo" at bounding box center [157, 14] width 33 height 13
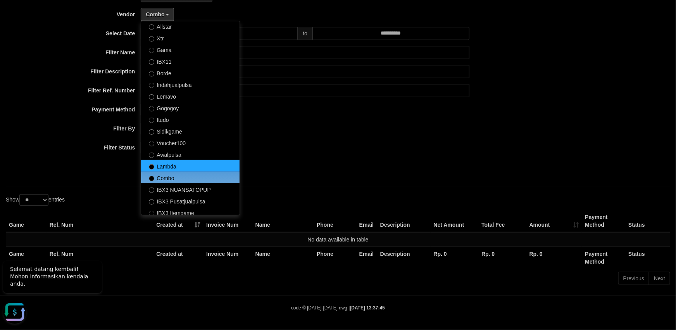
scroll to position [289, 0]
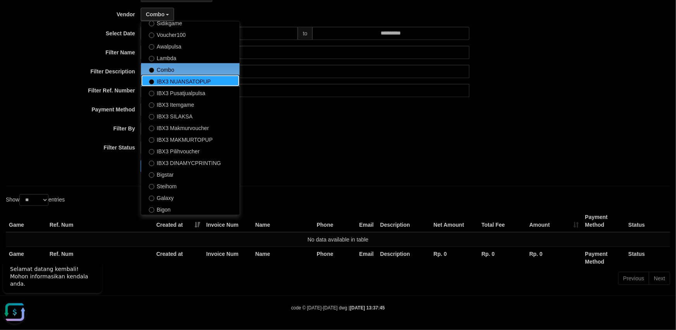
click at [199, 80] on label "IBX3 NUANSATOPUP" at bounding box center [190, 81] width 98 height 12
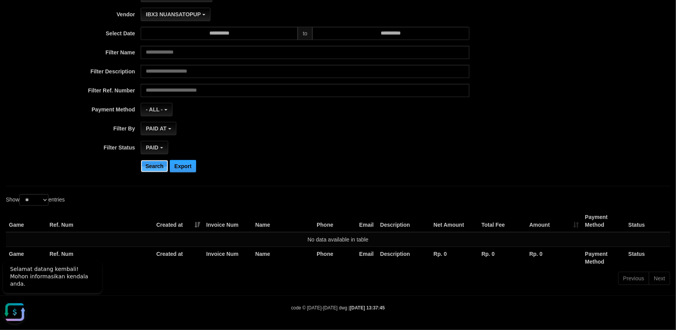
click at [142, 168] on button "Search" at bounding box center [155, 166] width 28 height 12
click at [193, 15] on span "IBX3 NUANSATOPUP" at bounding box center [173, 14] width 55 height 6
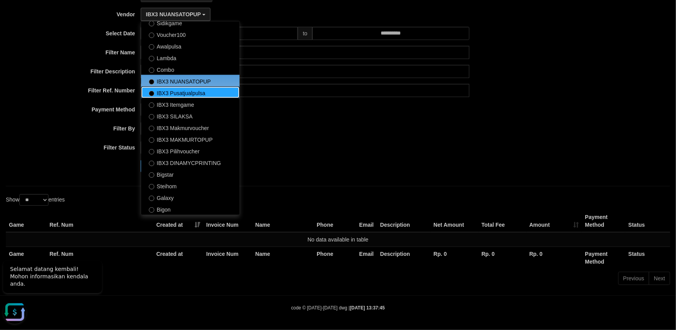
click at [193, 94] on label "IBX3 Pusatjualpulsa" at bounding box center [190, 92] width 98 height 12
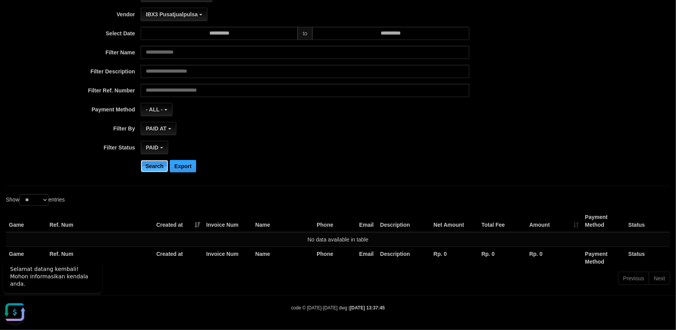
click at [151, 164] on button "Search" at bounding box center [155, 166] width 28 height 12
click at [186, 14] on span "IBX3 Pusatjualpulsa" at bounding box center [172, 14] width 52 height 6
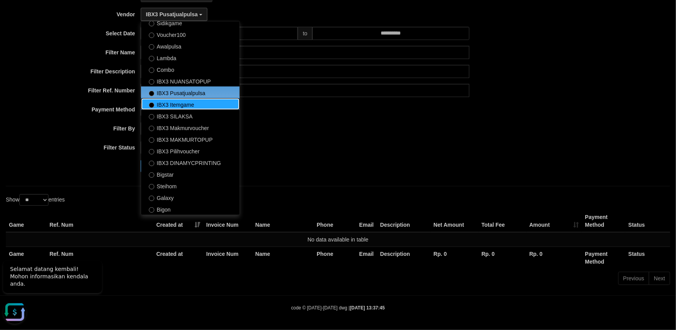
click at [189, 105] on label "IBX3 Itemgame" at bounding box center [190, 104] width 98 height 12
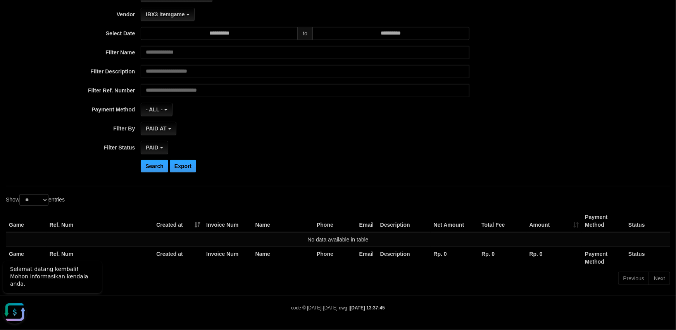
click at [159, 157] on div "**********" at bounding box center [281, 83] width 563 height 189
click at [148, 167] on button "Search" at bounding box center [155, 166] width 28 height 12
click at [193, 16] on button "IBX3 Itemgame" at bounding box center [168, 14] width 54 height 13
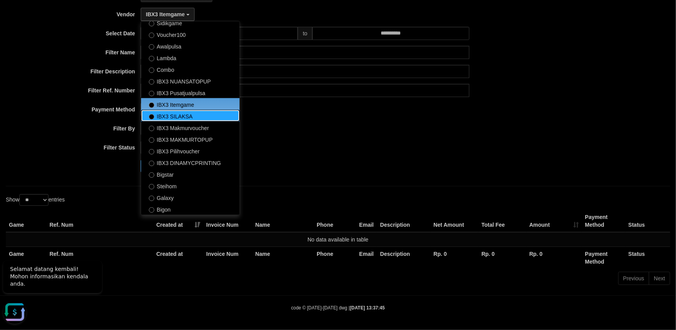
click at [188, 117] on label "IBX3 SILAKSA" at bounding box center [190, 116] width 98 height 12
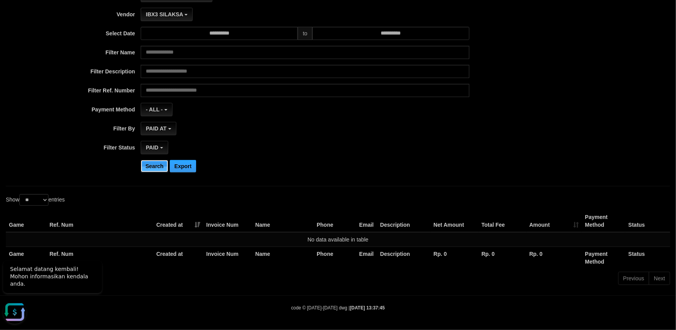
click at [145, 163] on button "Search" at bounding box center [155, 166] width 28 height 12
click at [182, 19] on button "IBX3 SILAKSA" at bounding box center [167, 14] width 52 height 13
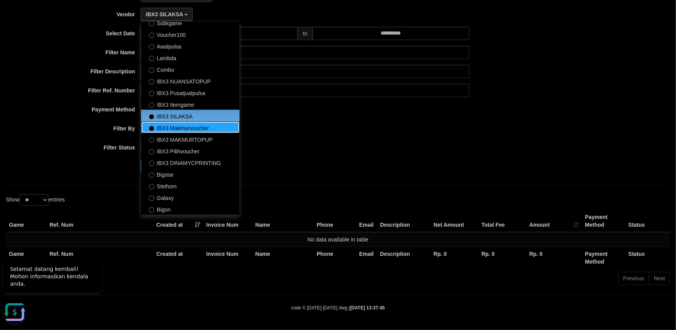
click at [195, 128] on label "IBX3 Makmurvoucher" at bounding box center [190, 127] width 98 height 12
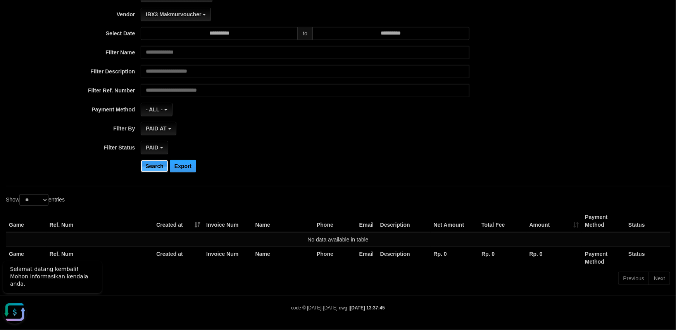
click at [159, 163] on button "Search" at bounding box center [155, 166] width 28 height 12
click at [194, 13] on span "IBX3 Makmurvoucher" at bounding box center [173, 14] width 55 height 6
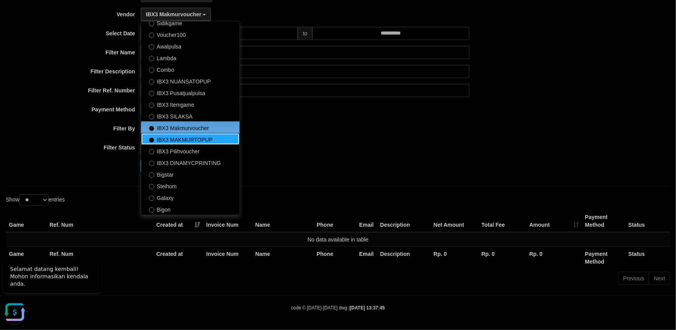
click at [200, 139] on label "IBX3 MAKMURTOPUP" at bounding box center [190, 139] width 98 height 12
select select "**********"
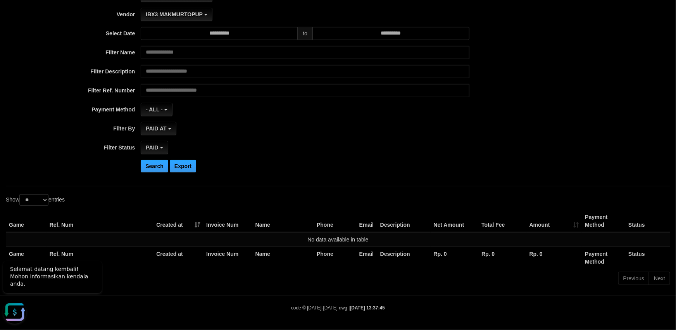
click at [152, 172] on div "**********" at bounding box center [281, 83] width 563 height 189
drag, startPoint x: 157, startPoint y: 164, endPoint x: 250, endPoint y: 82, distance: 123.6
click at [159, 162] on button "Search" at bounding box center [155, 166] width 28 height 12
click at [204, 15] on button "IBX3 MAKMURTOPUP" at bounding box center [176, 14] width 71 height 13
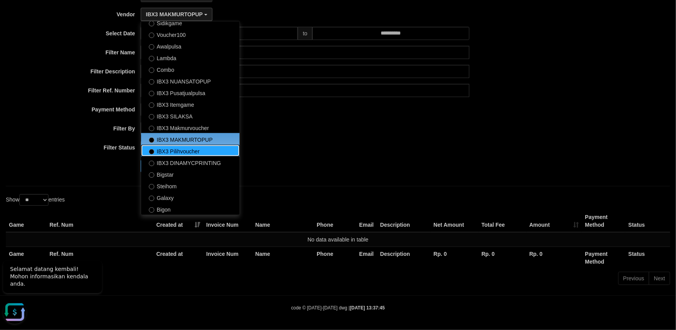
click at [185, 149] on label "IBX3 Pilihvoucher" at bounding box center [190, 151] width 98 height 12
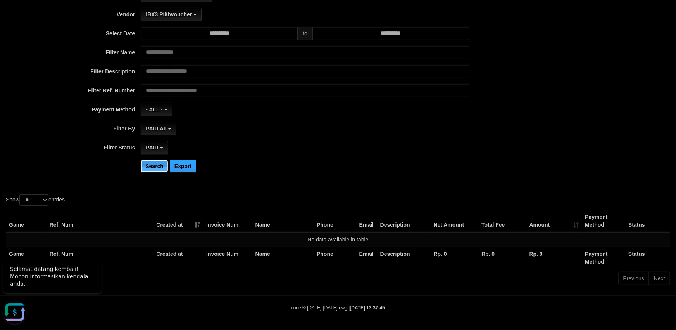
click at [160, 164] on button "Search" at bounding box center [155, 166] width 28 height 12
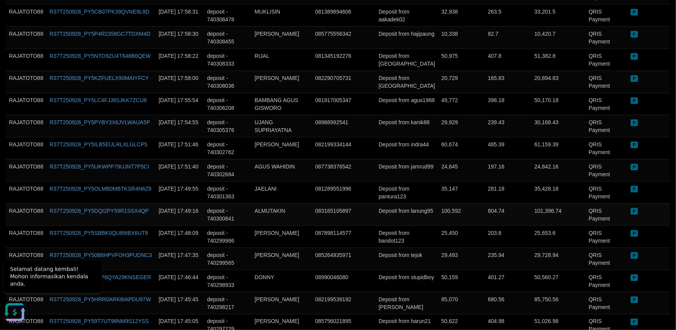
scroll to position [608, 0]
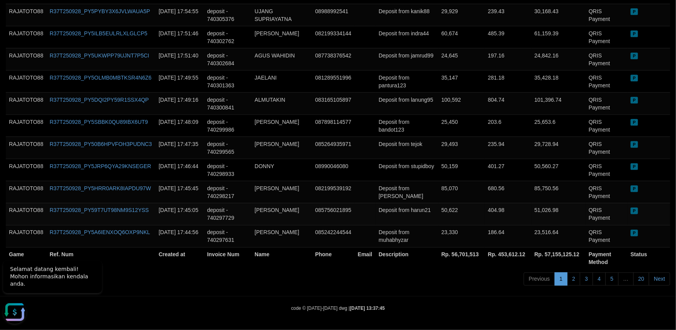
click at [287, 212] on td "SYAHRUN ADZIM" at bounding box center [282, 214] width 60 height 22
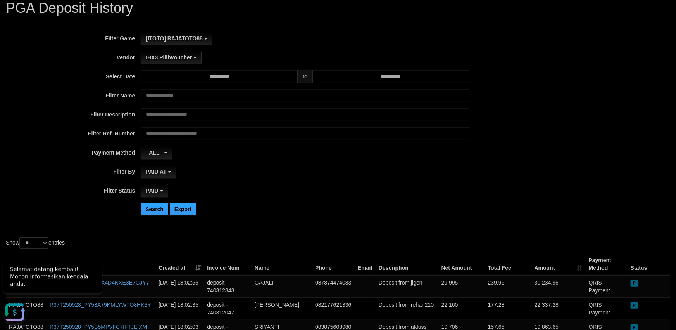
scroll to position [54, 0]
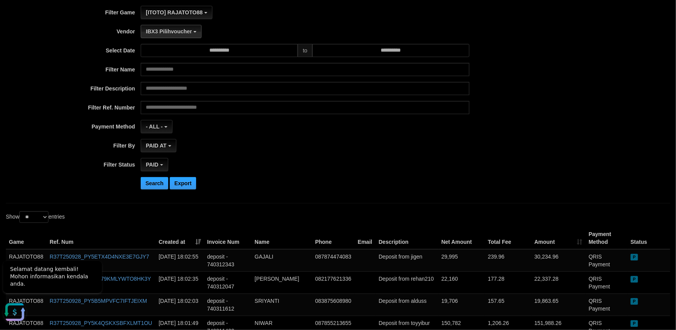
click at [190, 35] on button "IBX3 Pilihvoucher" at bounding box center [171, 31] width 61 height 13
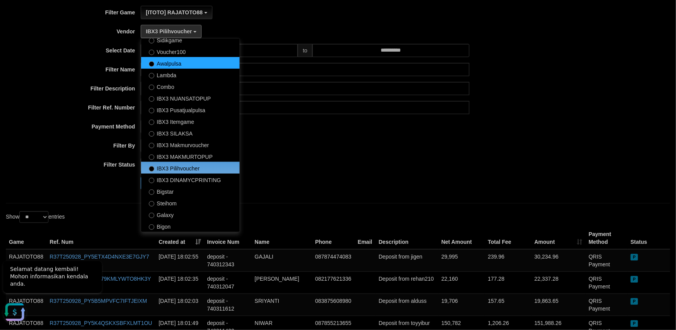
scroll to position [289, 0]
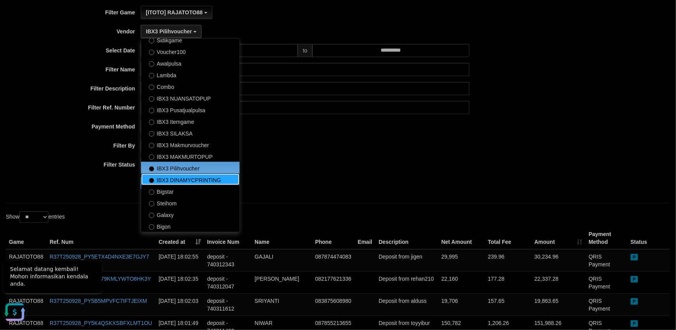
click at [197, 177] on label "IBX3 DINAMYCPRINTING" at bounding box center [190, 179] width 98 height 12
select select "**********"
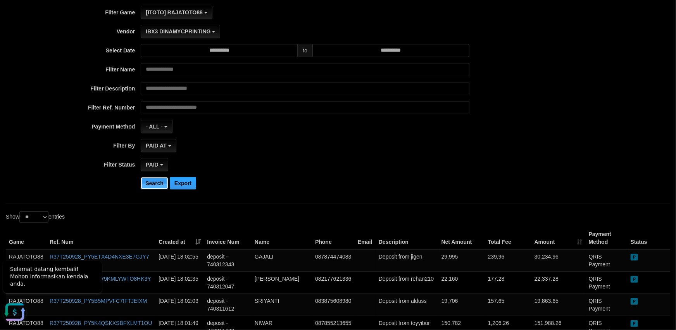
click at [162, 186] on button "Search" at bounding box center [155, 183] width 28 height 12
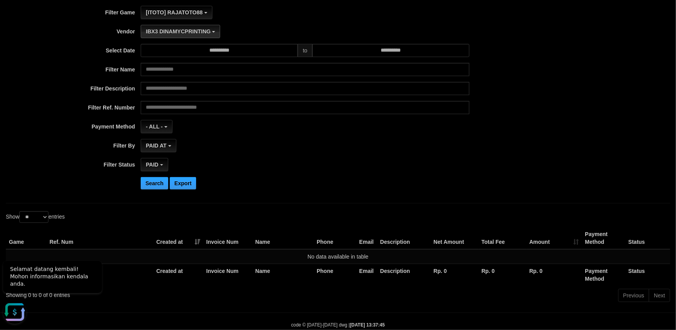
click at [203, 32] on span "IBX3 DINAMYCPRINTING" at bounding box center [178, 31] width 65 height 6
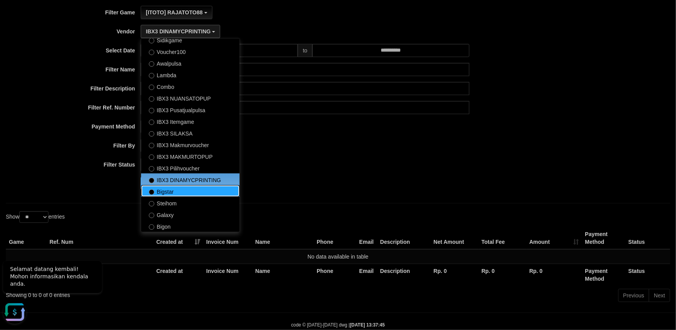
click at [177, 194] on label "Bigstar" at bounding box center [190, 191] width 98 height 12
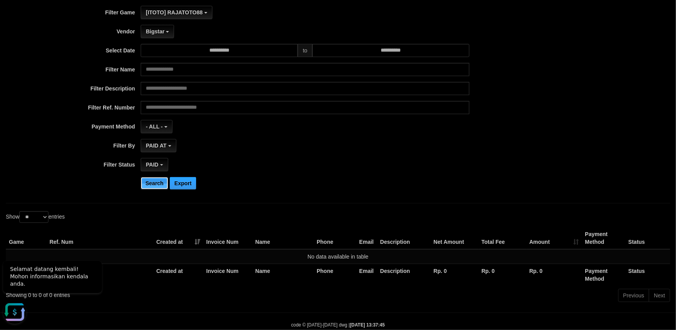
click at [154, 185] on button "Search" at bounding box center [155, 183] width 28 height 12
click at [162, 31] on span "Bigstar" at bounding box center [155, 31] width 19 height 6
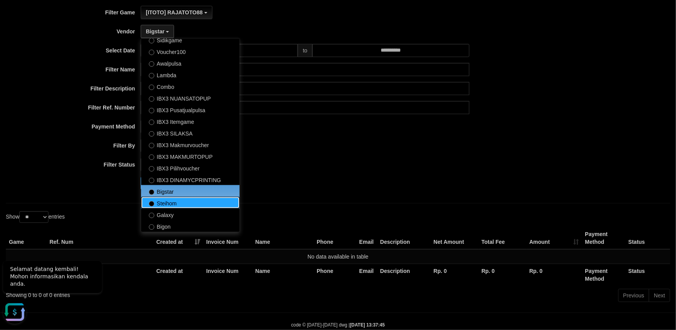
click at [169, 202] on label "Steihom" at bounding box center [190, 203] width 98 height 12
select select "**********"
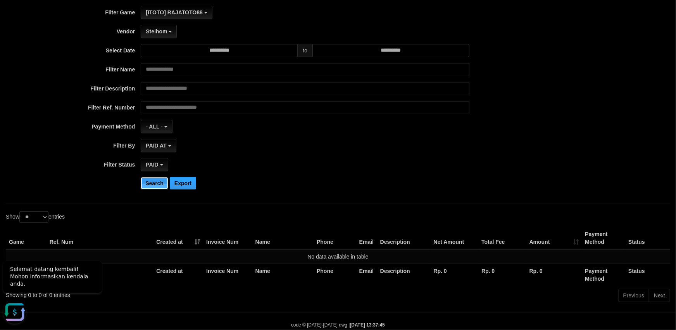
click at [157, 178] on button "Search" at bounding box center [155, 183] width 28 height 12
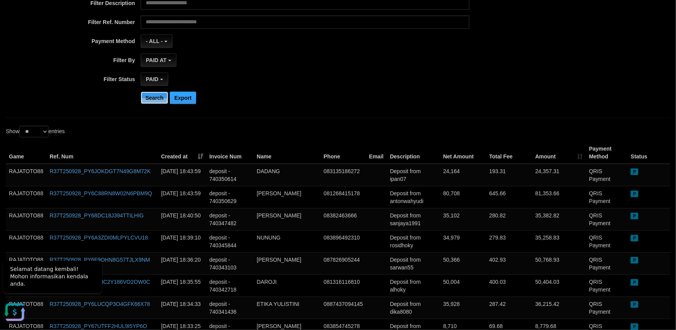
scroll to position [0, 0]
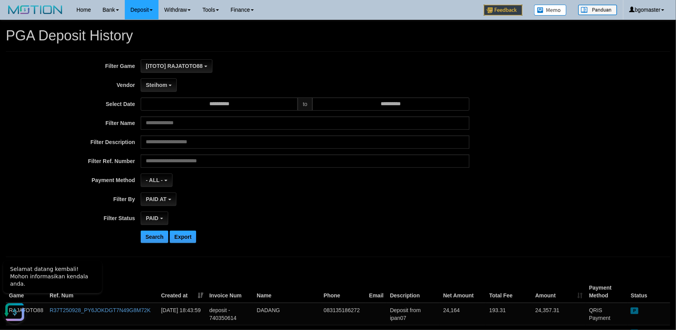
click at [570, 241] on div "**********" at bounding box center [338, 153] width 676 height 189
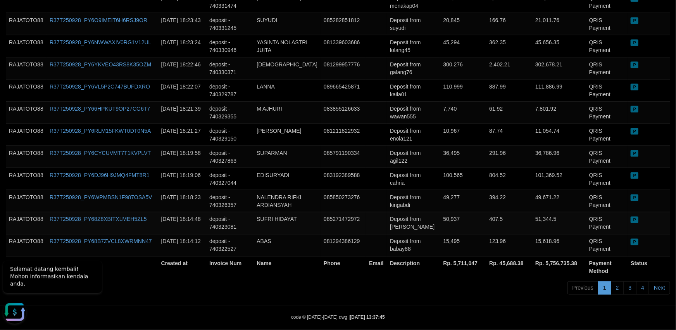
scroll to position [608, 0]
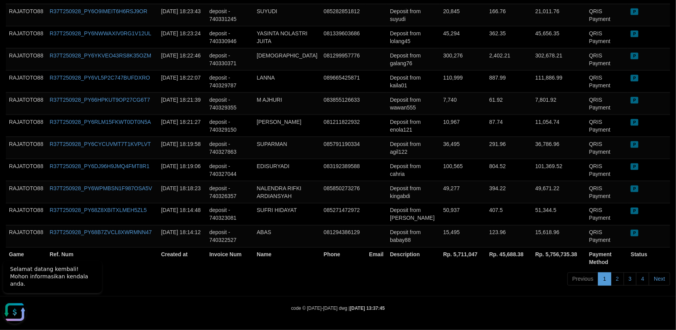
click at [452, 272] on div "Previous 1 2 3 4 Next" at bounding box center [479, 279] width 383 height 17
